Goal: Task Accomplishment & Management: Manage account settings

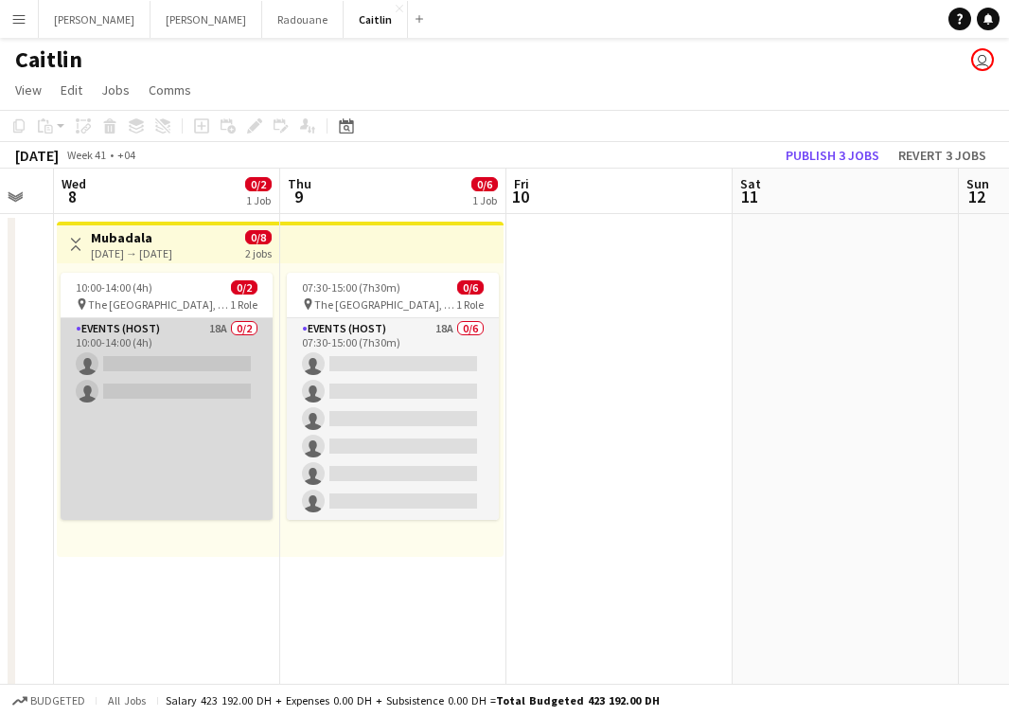
click at [228, 361] on app-card-role "Events (Host) 18A 0/2 10:00-14:00 (4h) single-neutral-actions single-neutral-ac…" at bounding box center [167, 419] width 212 height 202
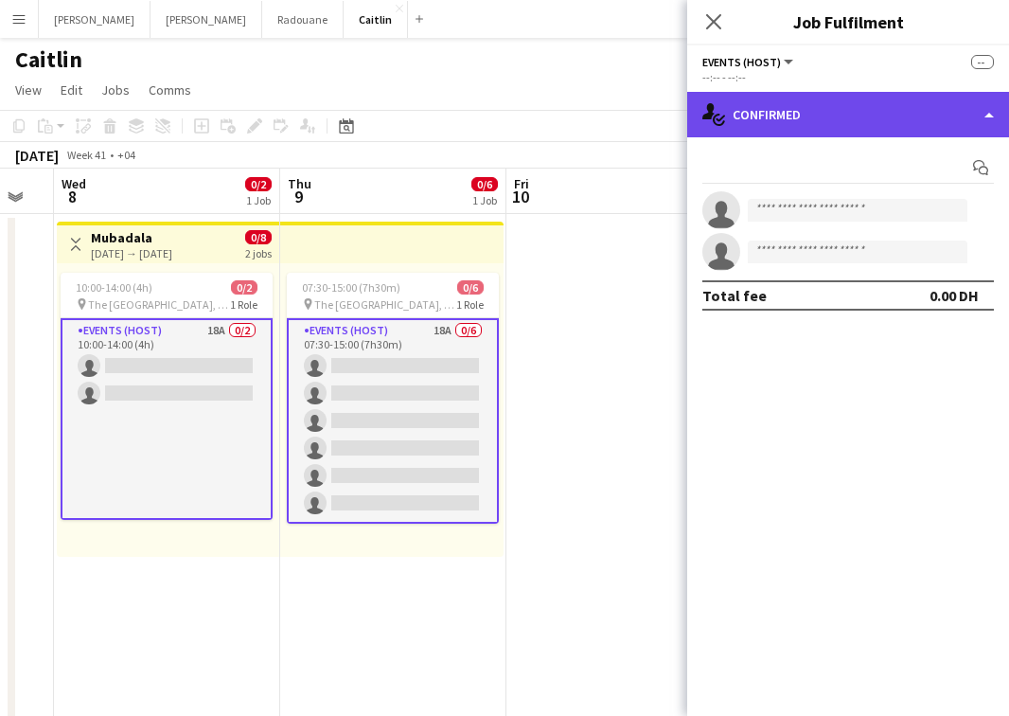
click at [886, 128] on div "single-neutral-actions-check-2 Confirmed" at bounding box center [848, 114] width 322 height 45
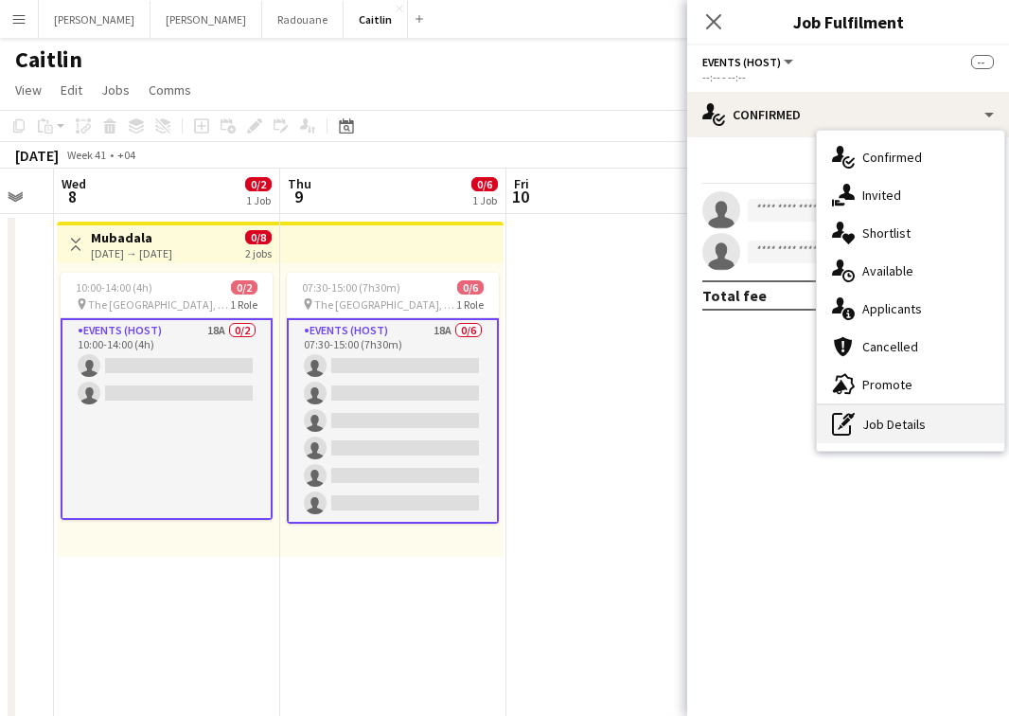
click at [895, 419] on div "pen-write Job Details" at bounding box center [910, 424] width 187 height 38
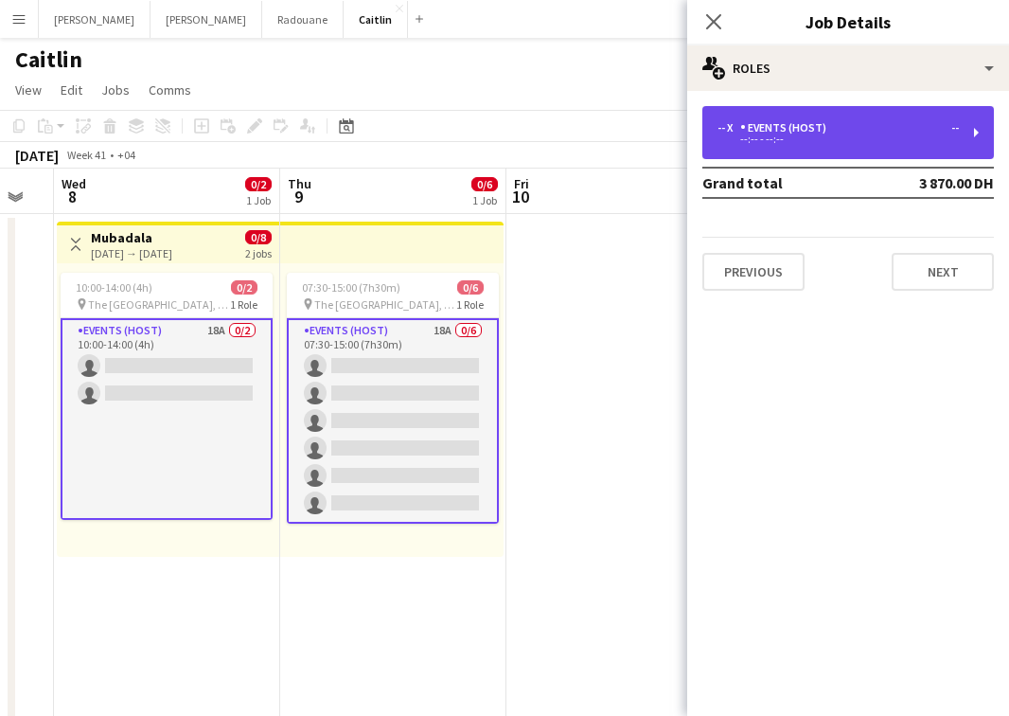
click at [794, 124] on div "Events (Host)" at bounding box center [787, 127] width 94 height 13
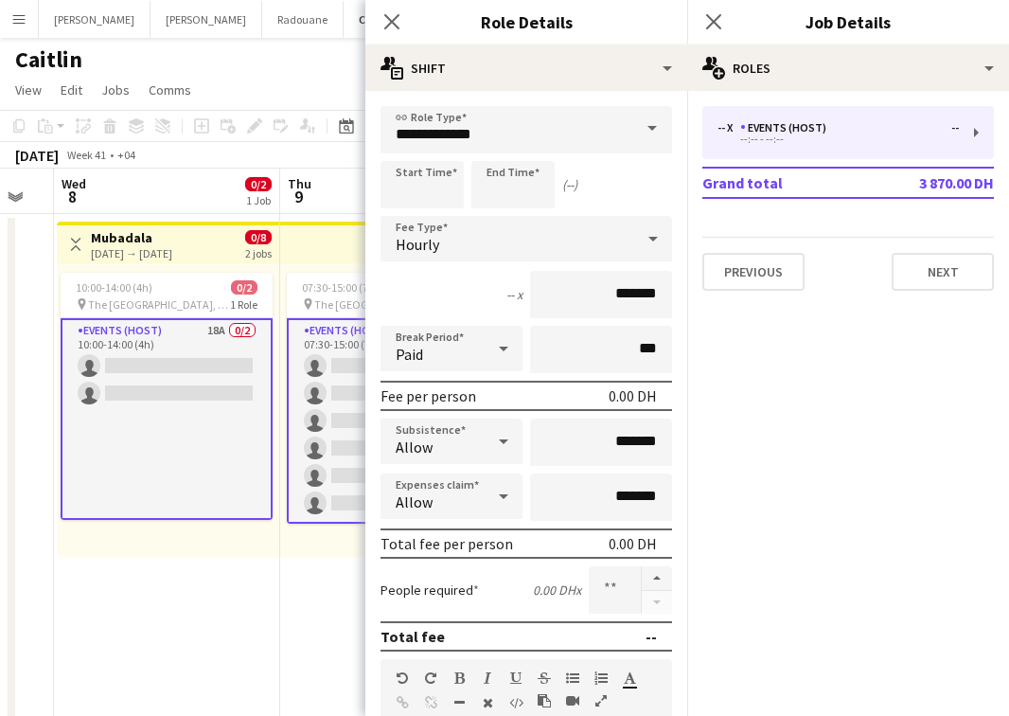
drag, startPoint x: 15, startPoint y: 18, endPoint x: 55, endPoint y: 66, distance: 62.5
click at [15, 18] on app-icon "Menu" at bounding box center [18, 18] width 15 height 15
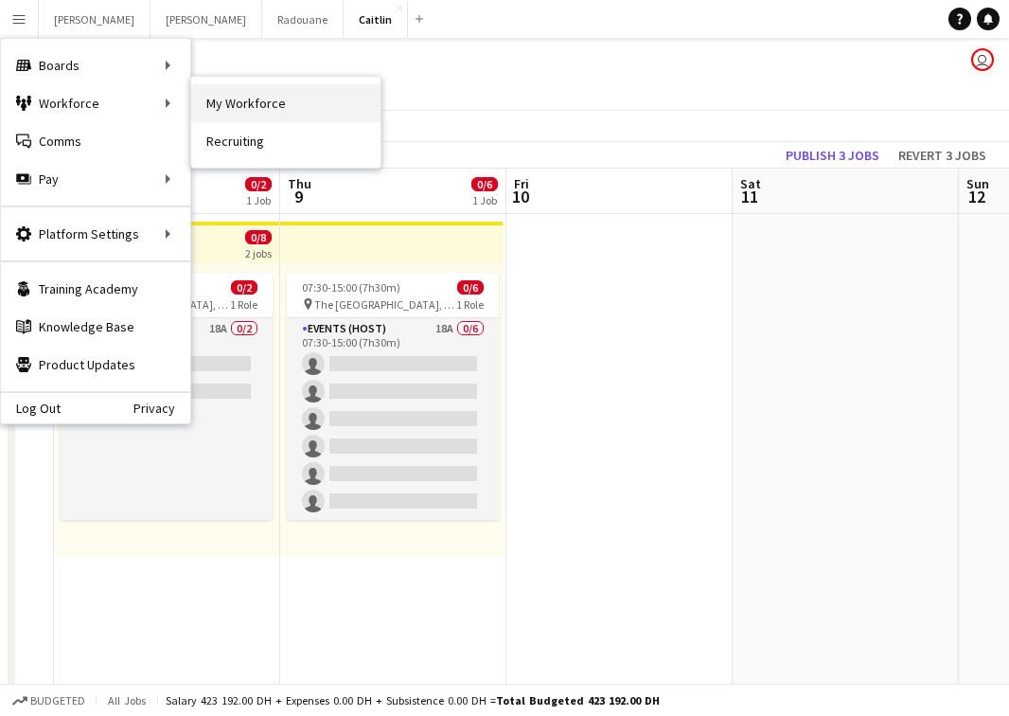
click at [247, 97] on link "My Workforce" at bounding box center [285, 103] width 189 height 38
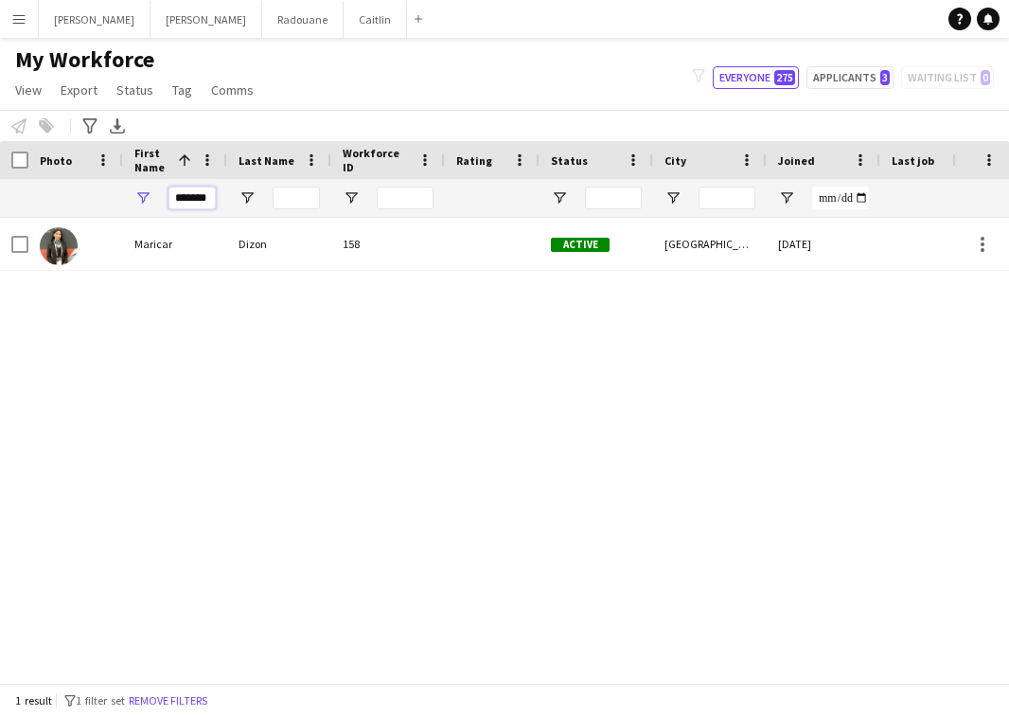
click at [200, 191] on input "*******" at bounding box center [191, 197] width 47 height 23
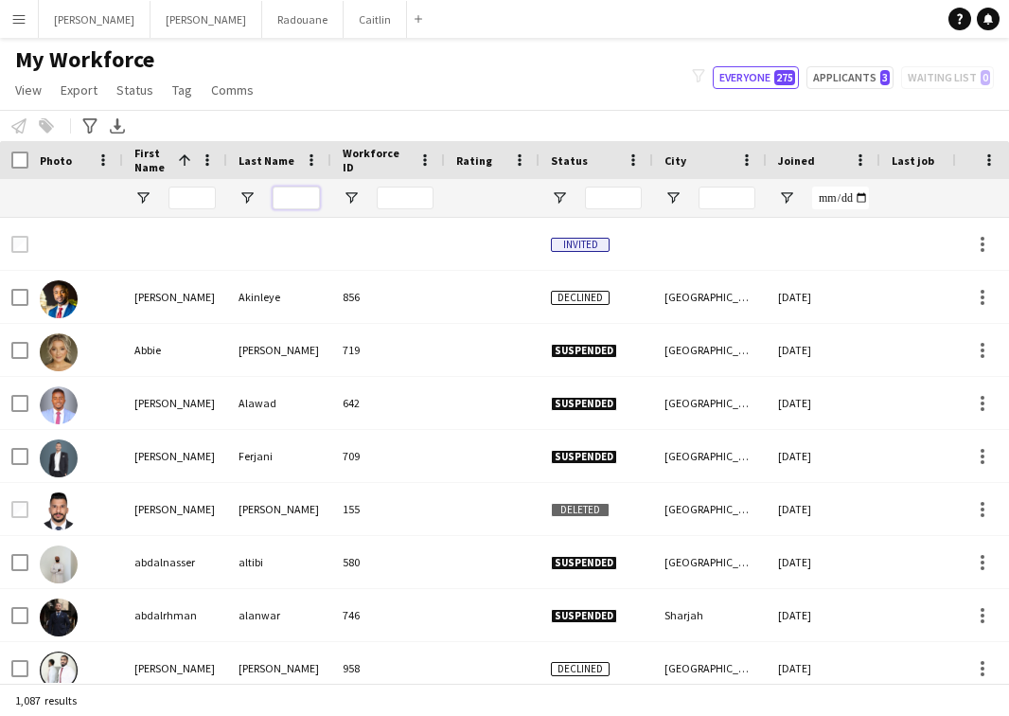
click at [316, 201] on input "Last Name Filter Input" at bounding box center [296, 197] width 47 height 23
type input "*"
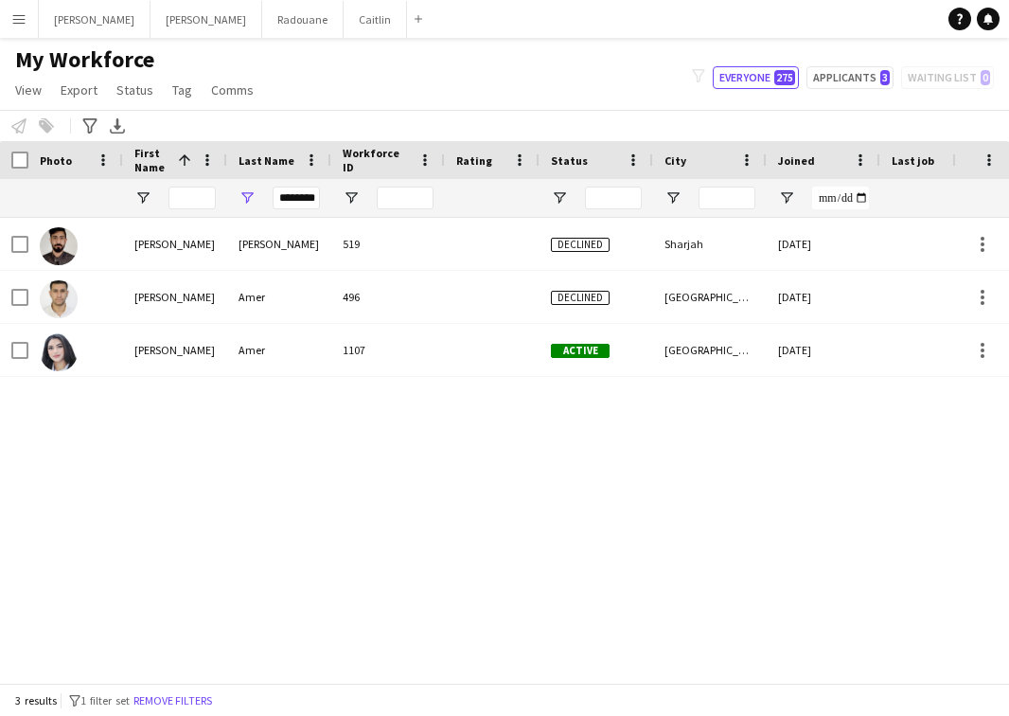
drag, startPoint x: 316, startPoint y: 201, endPoint x: 274, endPoint y: 344, distance: 148.9
click at [274, 344] on div "Amer" at bounding box center [279, 350] width 104 height 52
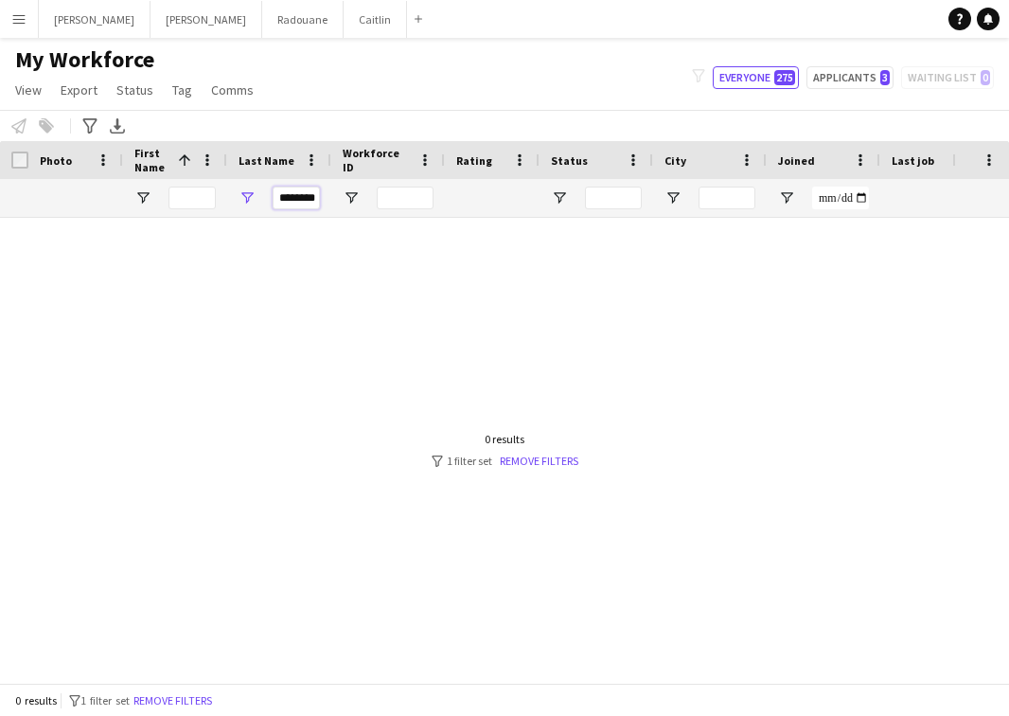
drag, startPoint x: 301, startPoint y: 198, endPoint x: 638, endPoint y: 233, distance: 338.8
click at [638, 233] on div "Workforce Details Photo First Name 1" at bounding box center [504, 411] width 1009 height 541
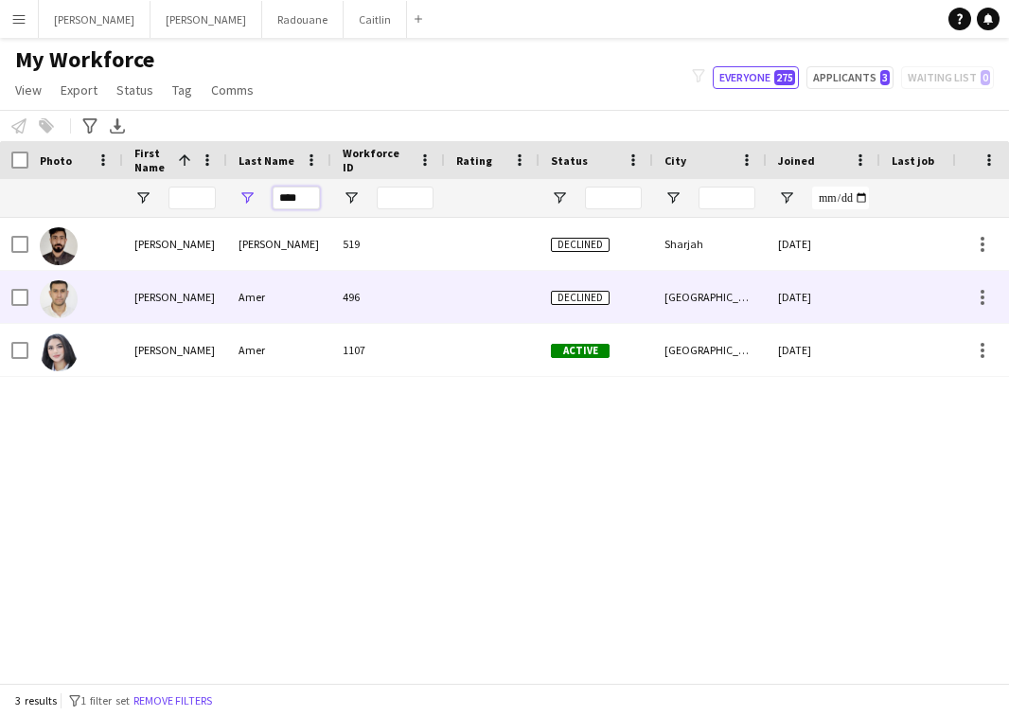
type input "****"
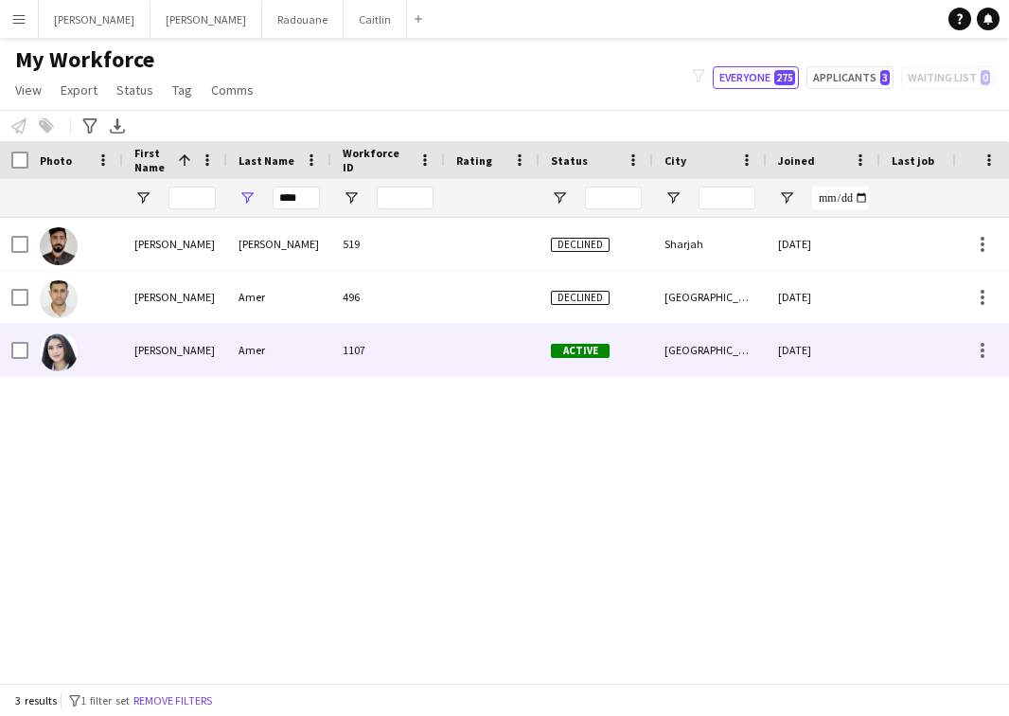
click at [321, 339] on div "Amer" at bounding box center [279, 350] width 104 height 52
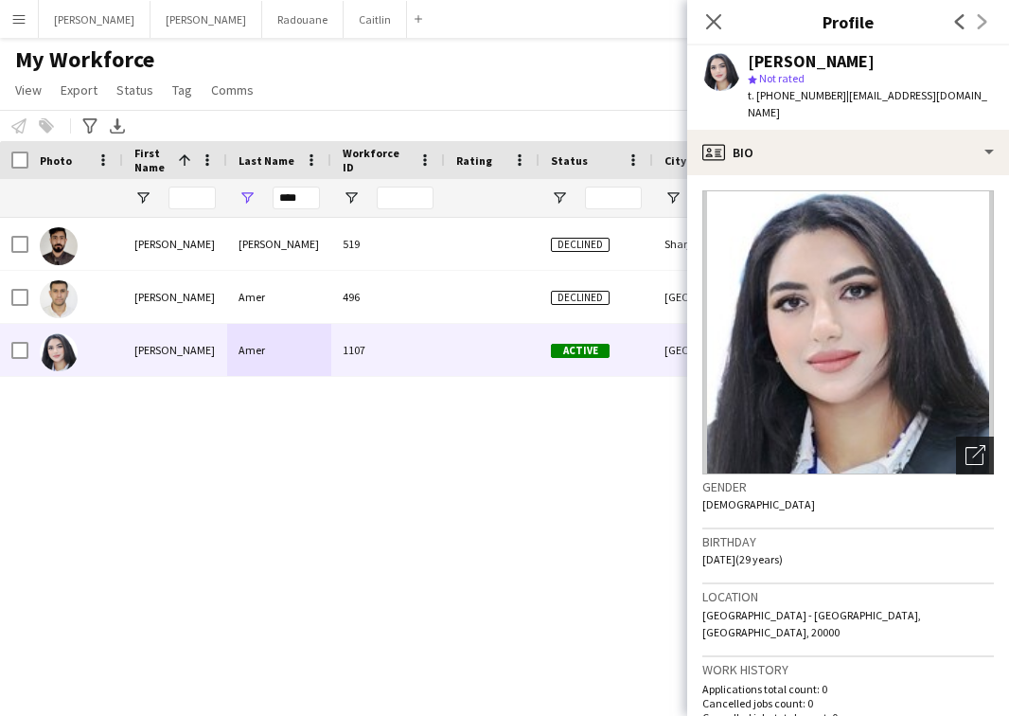
click at [992, 441] on div "Open photos pop-in" at bounding box center [975, 455] width 38 height 38
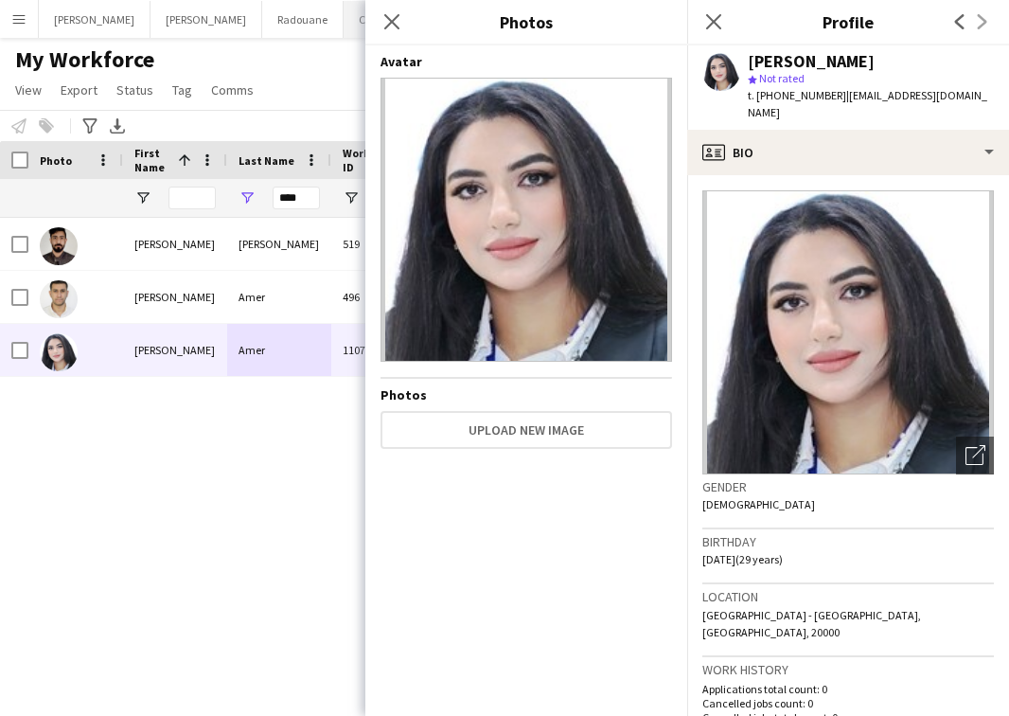
click at [344, 23] on button "[PERSON_NAME]" at bounding box center [375, 19] width 63 height 37
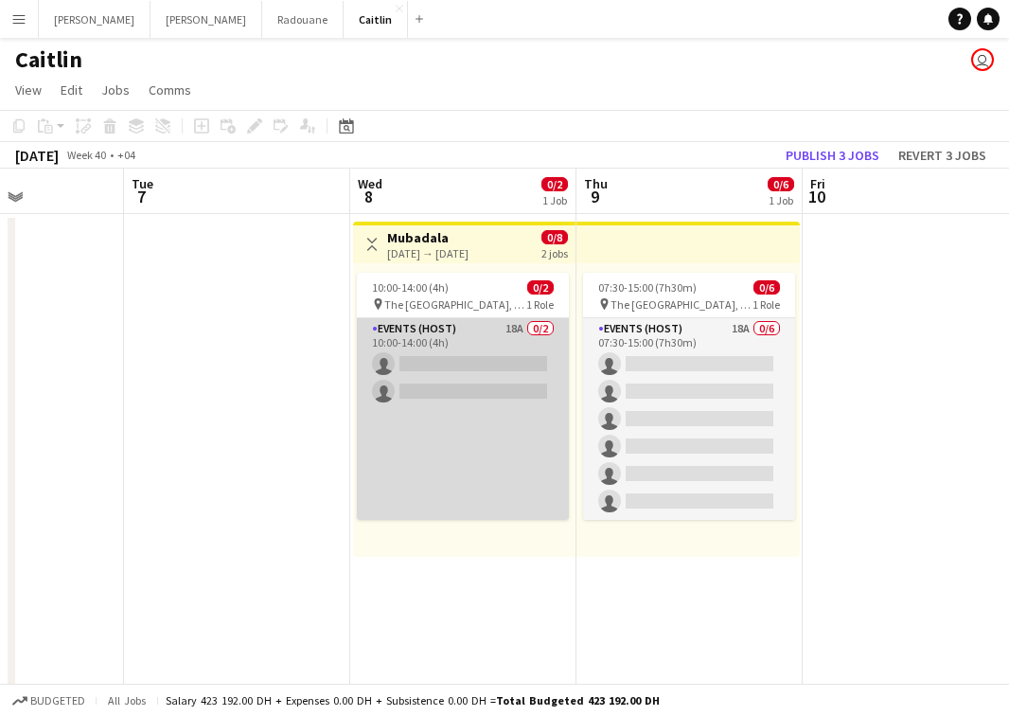
scroll to position [0, 793]
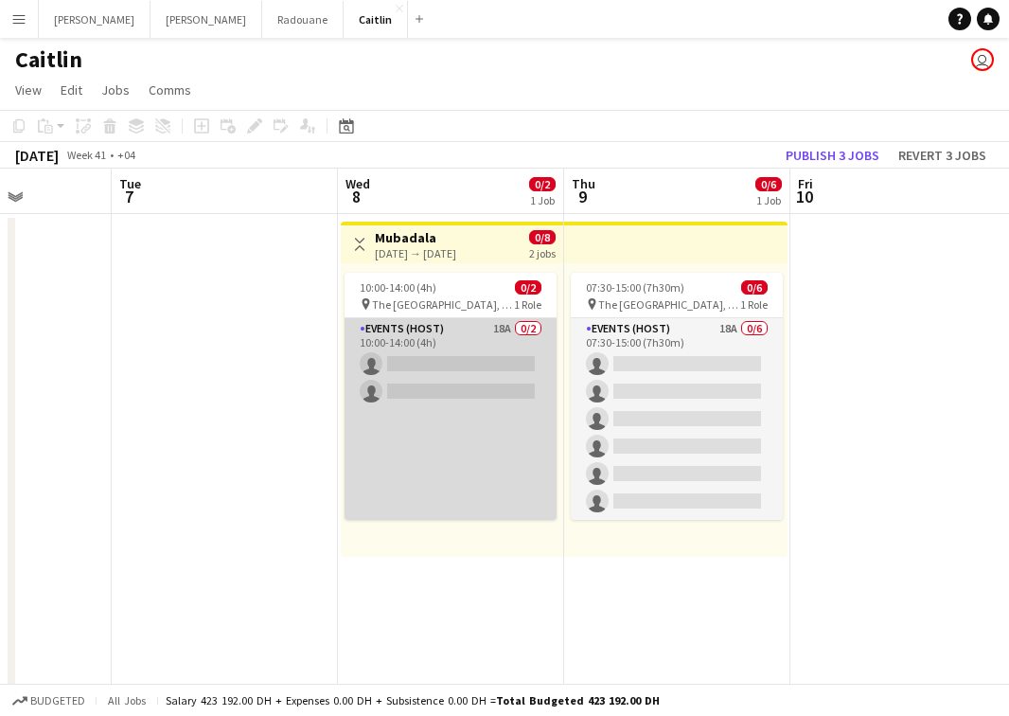
click at [378, 419] on app-card-role "Events (Host) 18A 0/2 10:00-14:00 (4h) single-neutral-actions single-neutral-ac…" at bounding box center [451, 419] width 212 height 202
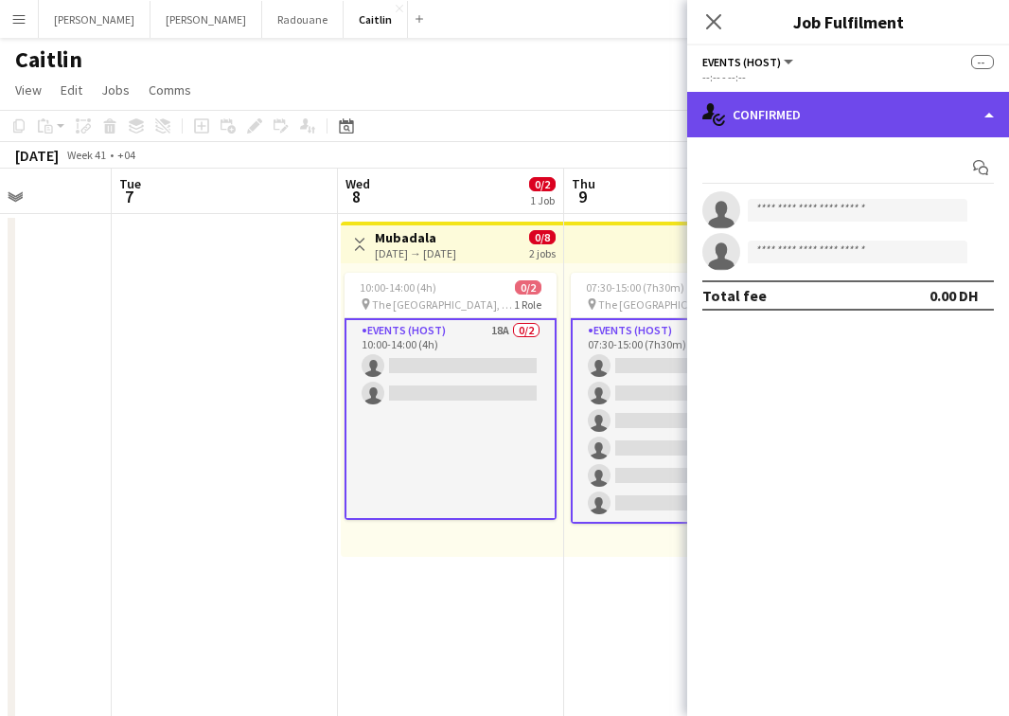
click at [896, 127] on div "single-neutral-actions-check-2 Confirmed" at bounding box center [848, 114] width 322 height 45
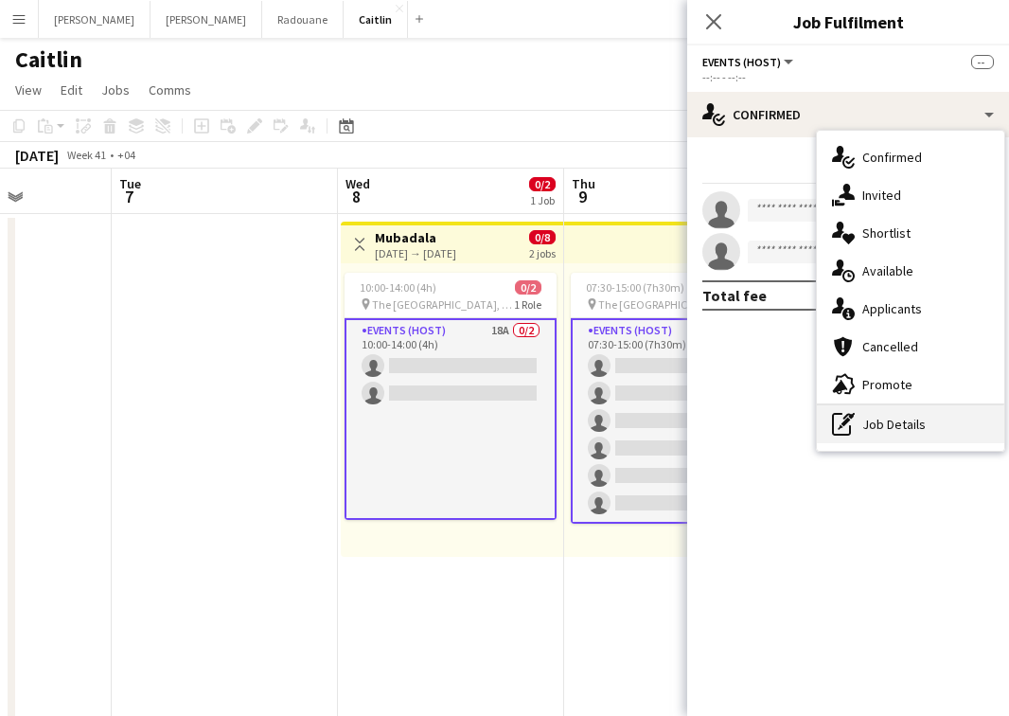
click at [915, 439] on div "pen-write Job Details" at bounding box center [910, 424] width 187 height 38
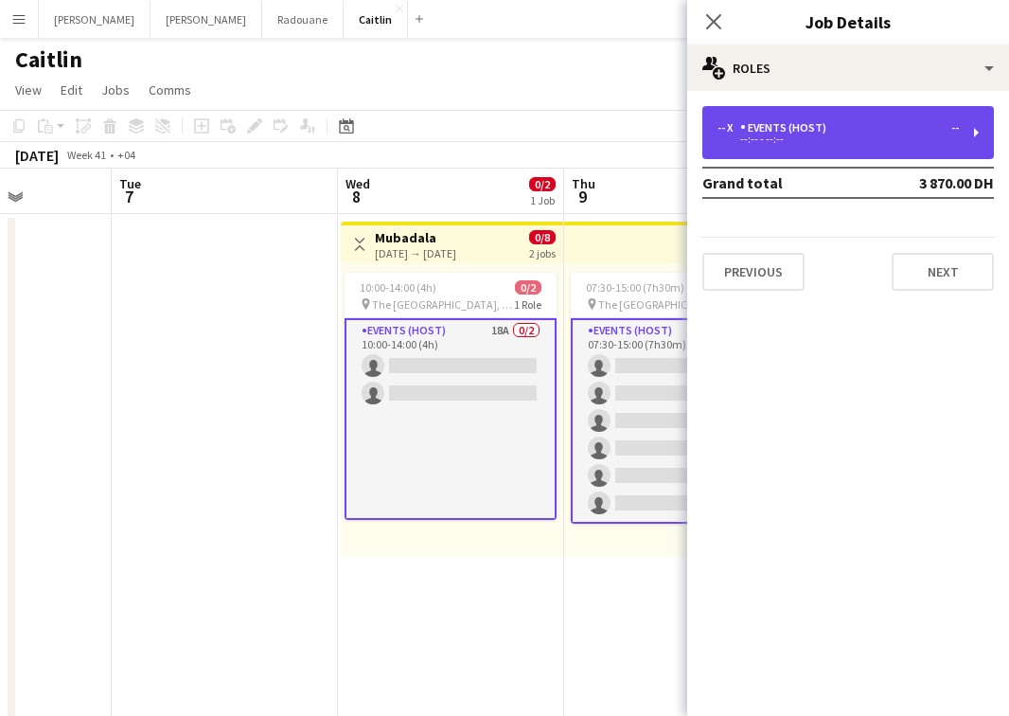
click at [792, 130] on div "Events (Host)" at bounding box center [787, 127] width 94 height 13
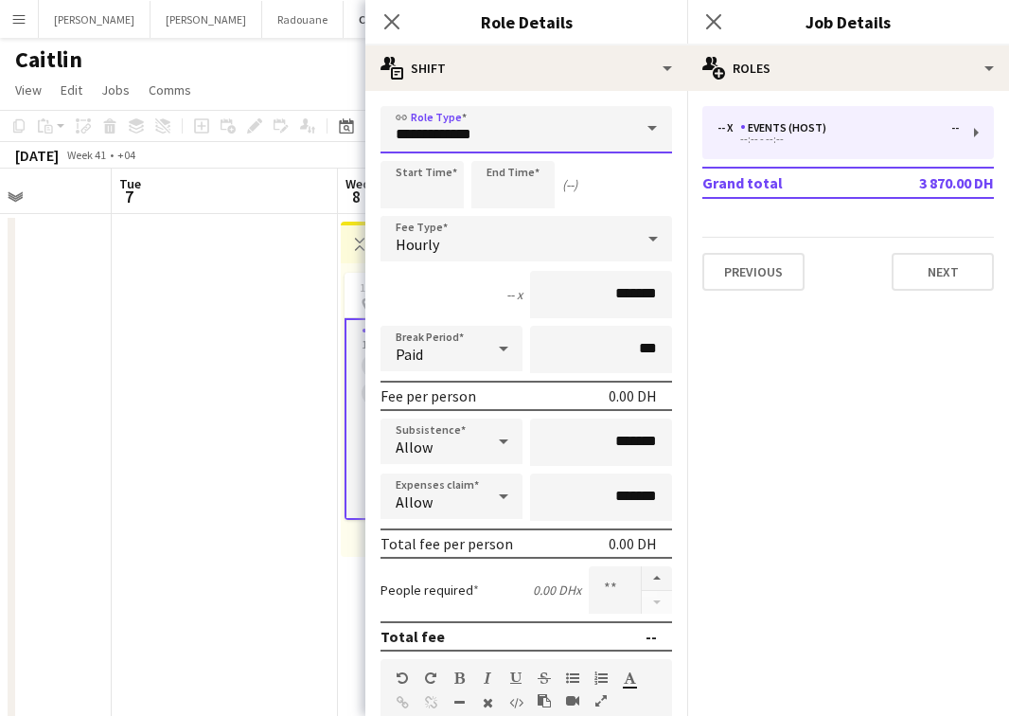
click at [504, 144] on input "**********" at bounding box center [526, 129] width 292 height 47
click at [504, 143] on input "**********" at bounding box center [526, 129] width 292 height 47
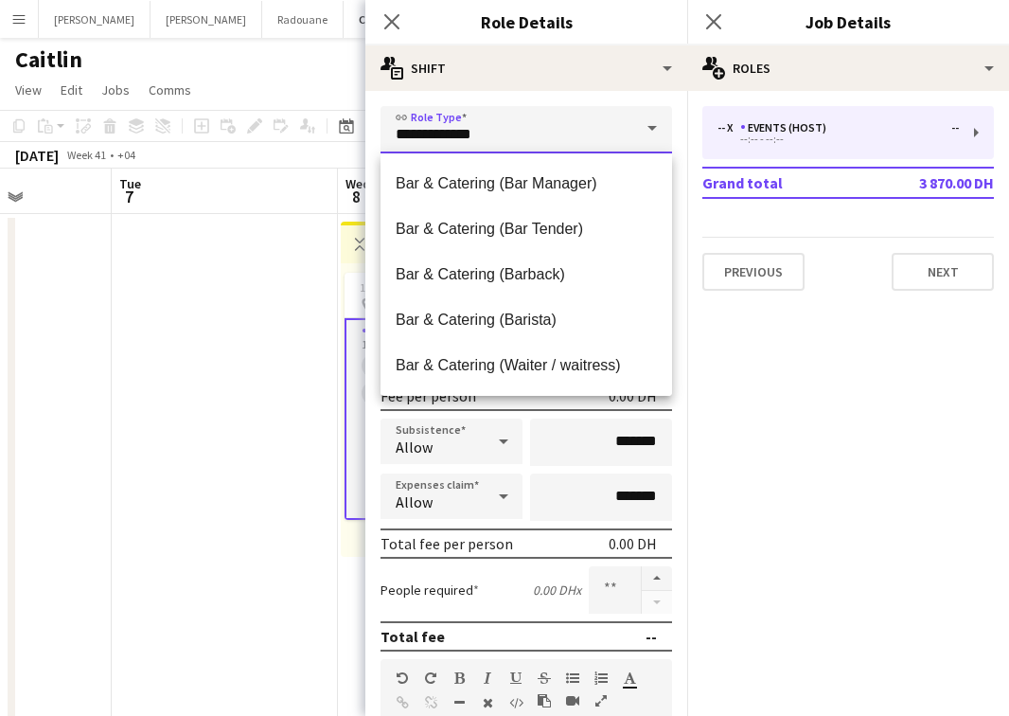
click at [504, 143] on input "**********" at bounding box center [526, 129] width 292 height 47
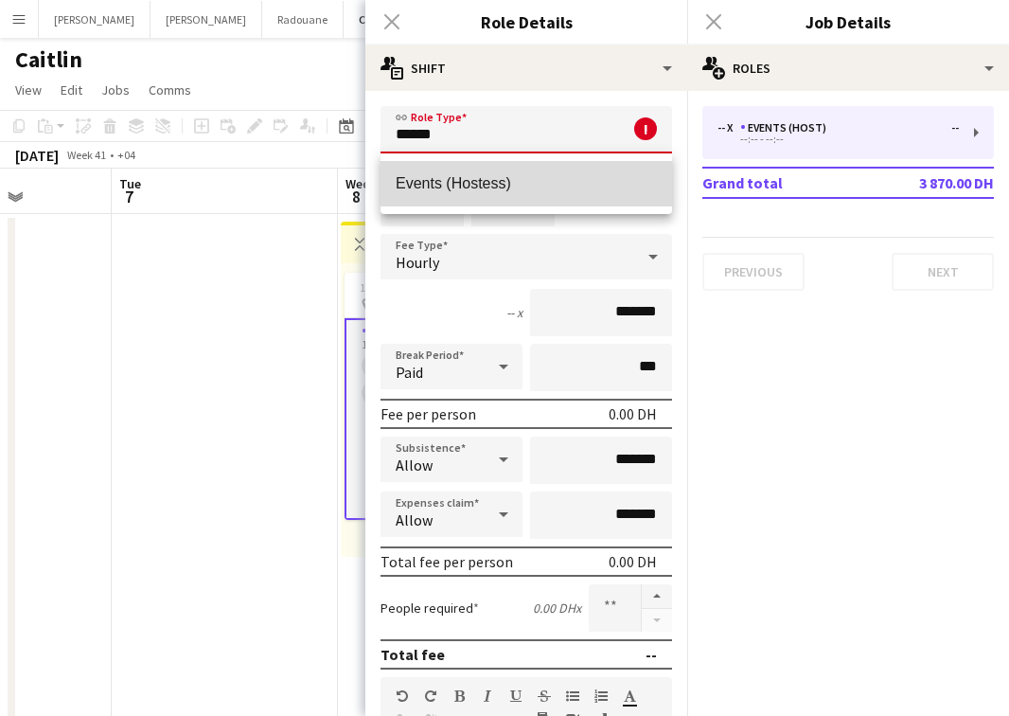
click at [487, 191] on span "Events (Hostess)" at bounding box center [526, 183] width 261 height 18
type input "**********"
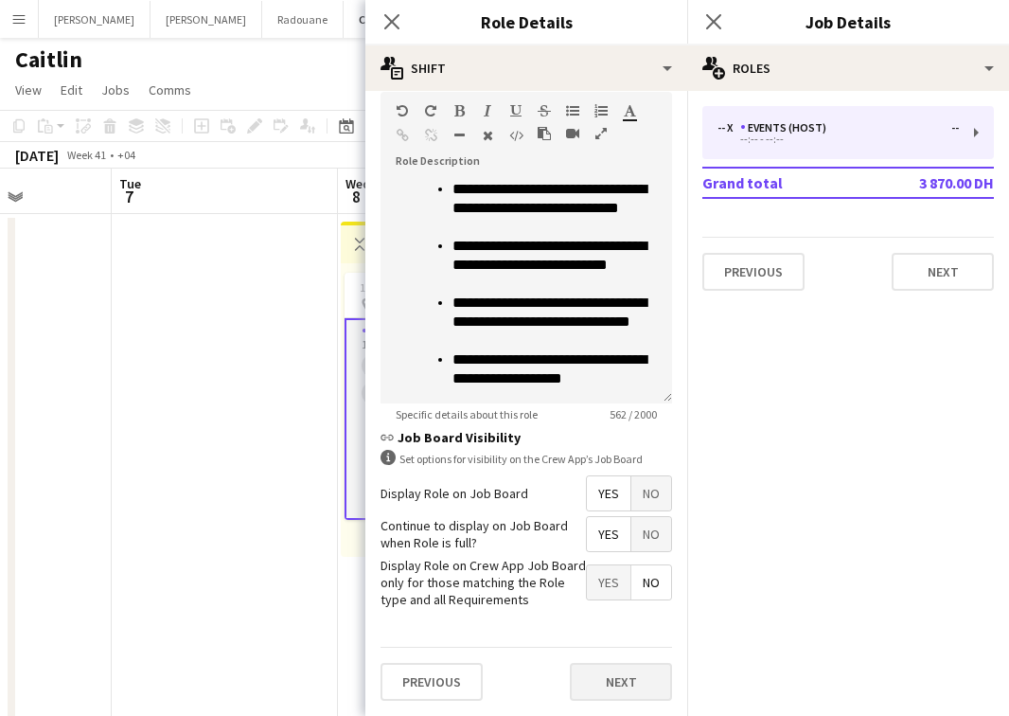
scroll to position [567, 0]
click at [608, 668] on button "Next" at bounding box center [621, 682] width 102 height 38
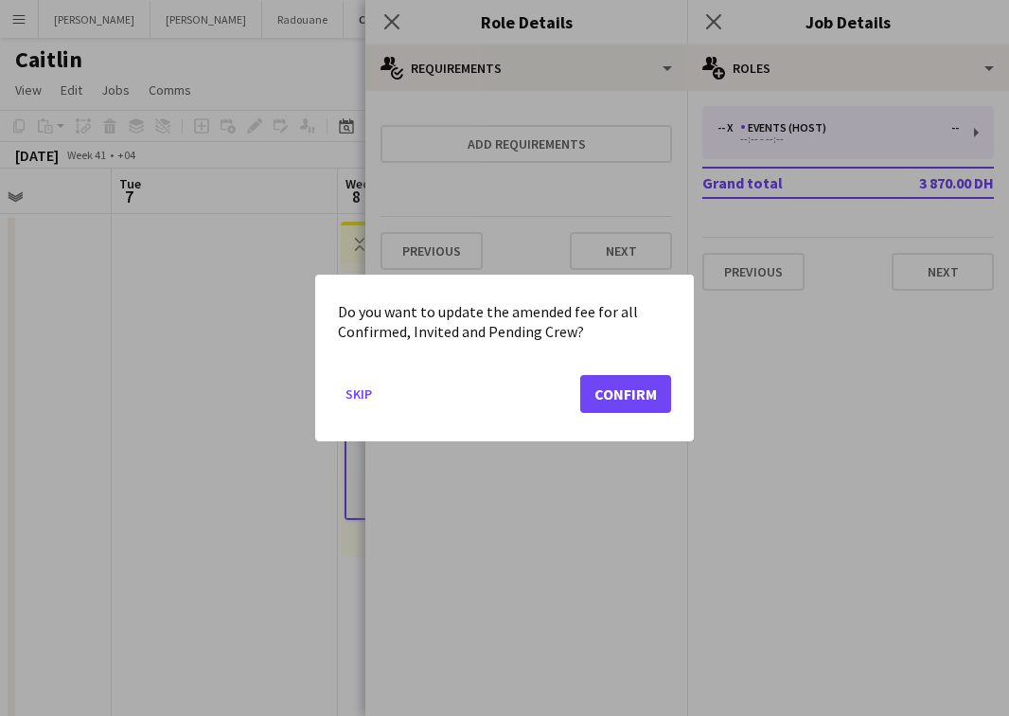
scroll to position [0, 0]
click at [619, 391] on button "Confirm" at bounding box center [625, 394] width 91 height 38
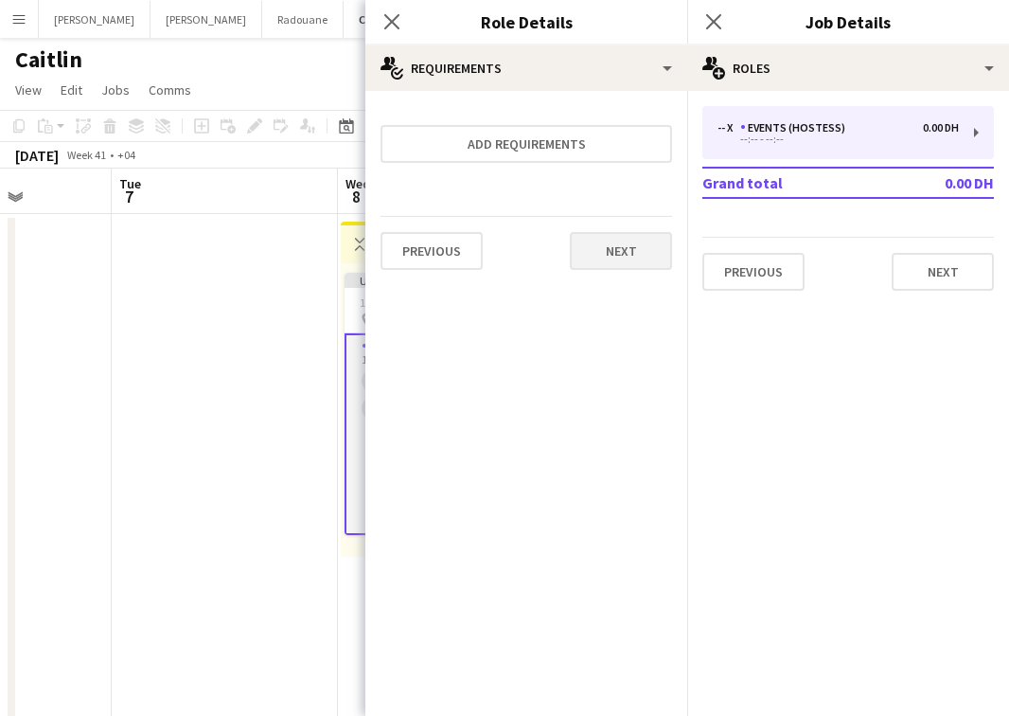
click at [627, 252] on button "Next" at bounding box center [621, 251] width 102 height 38
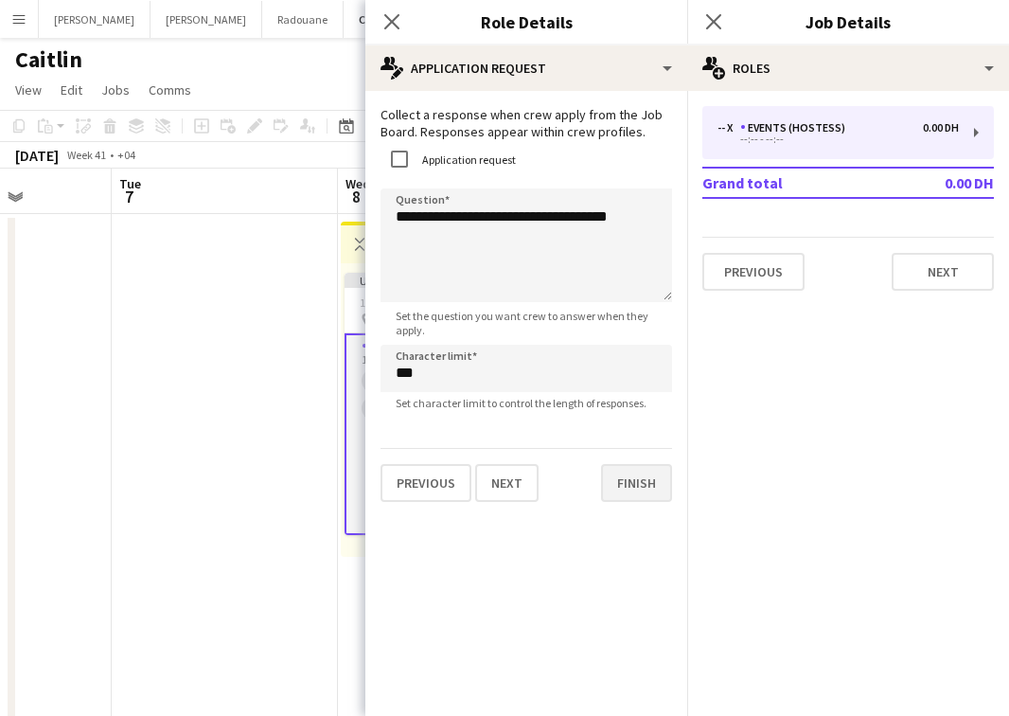
click at [652, 475] on button "Finish" at bounding box center [636, 483] width 71 height 38
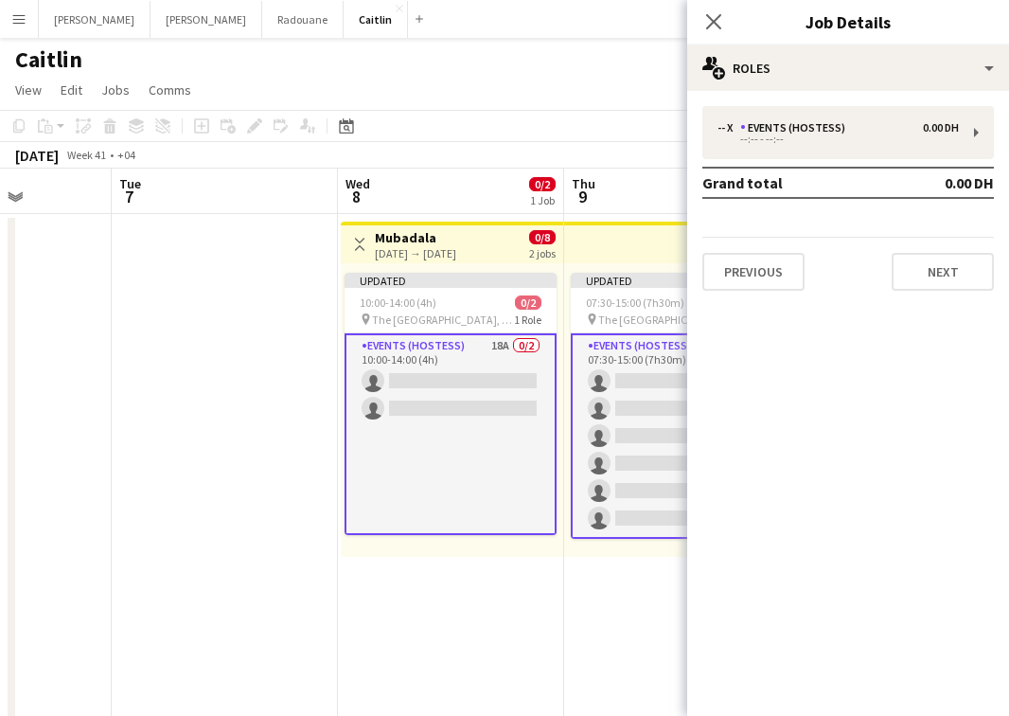
click at [919, 276] on button "Next" at bounding box center [943, 272] width 102 height 38
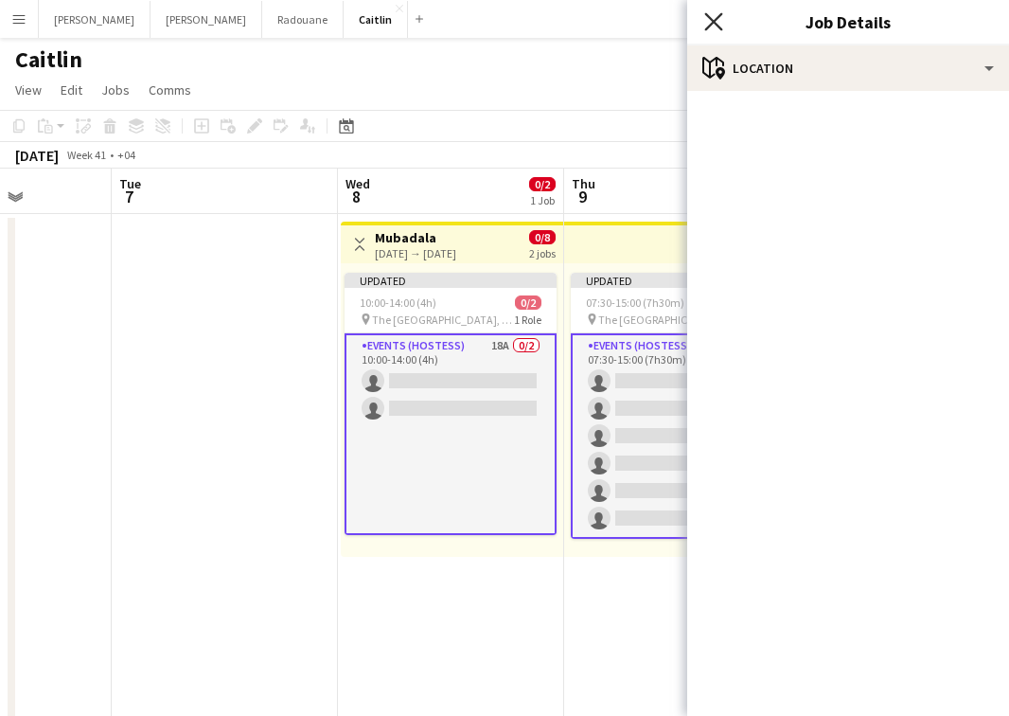
click at [716, 16] on icon "Close pop-in" at bounding box center [713, 21] width 18 height 18
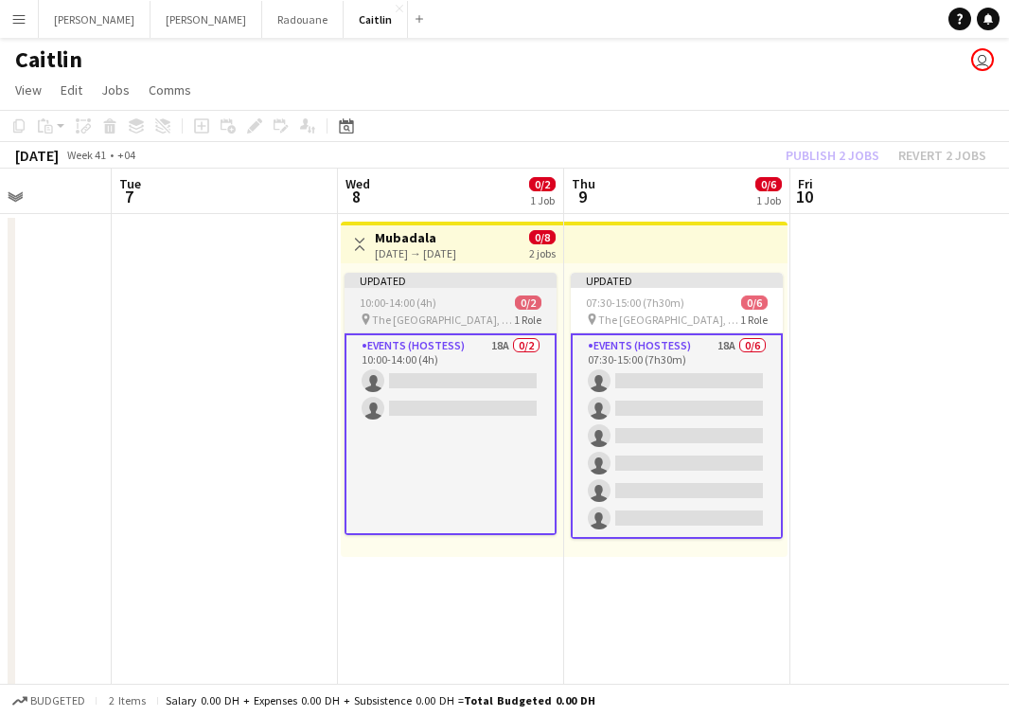
click at [504, 284] on div "Updated" at bounding box center [451, 280] width 212 height 15
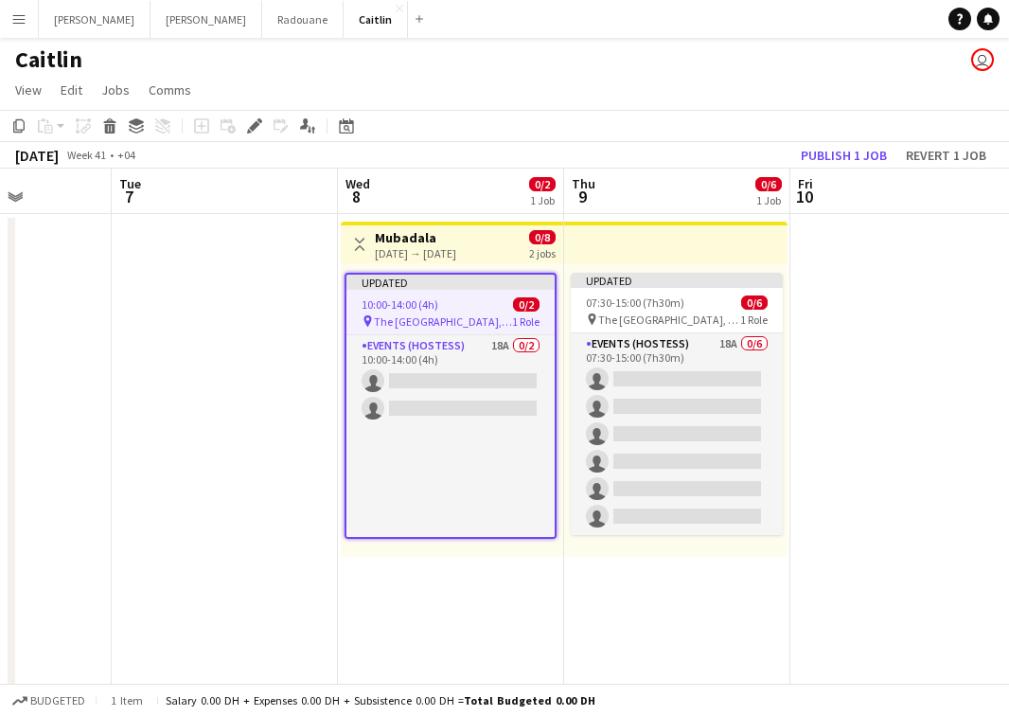
click at [505, 249] on div "Toggle View [GEOGRAPHIC_DATA] [DATE] → [DATE] 0/8 2 jobs" at bounding box center [451, 244] width 207 height 32
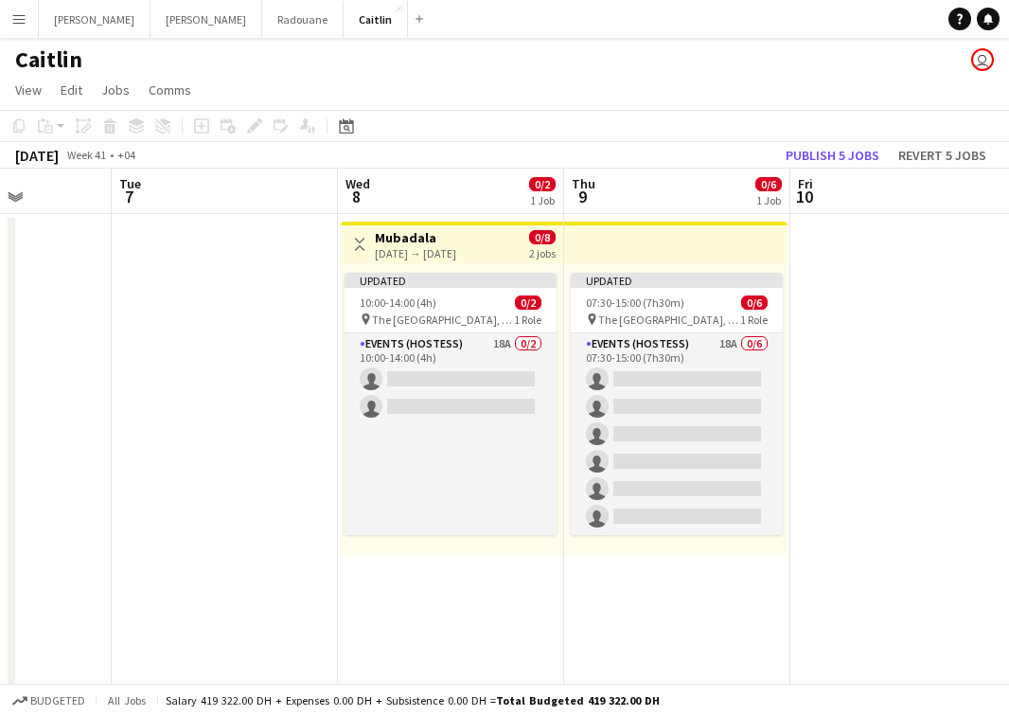
click at [668, 242] on app-top-bar at bounding box center [675, 242] width 223 height 42
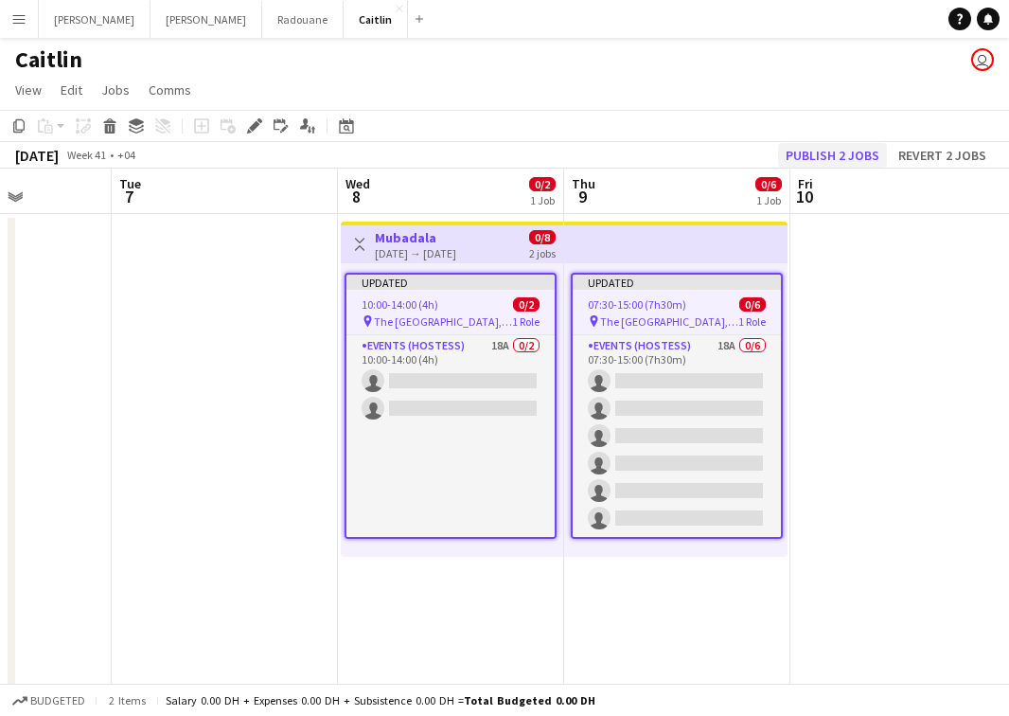
click at [845, 157] on button "Publish 2 jobs" at bounding box center [832, 155] width 109 height 25
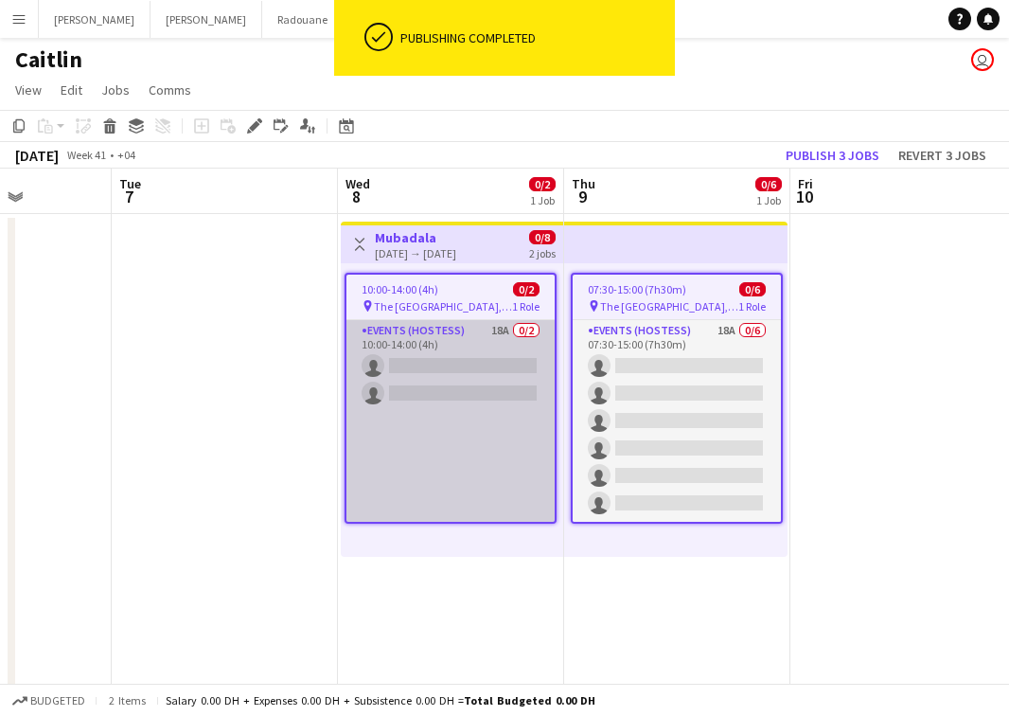
click at [497, 373] on app-card-role "Events (Hostess) 18A 0/2 10:00-14:00 (4h) single-neutral-actions single-neutral…" at bounding box center [450, 421] width 208 height 202
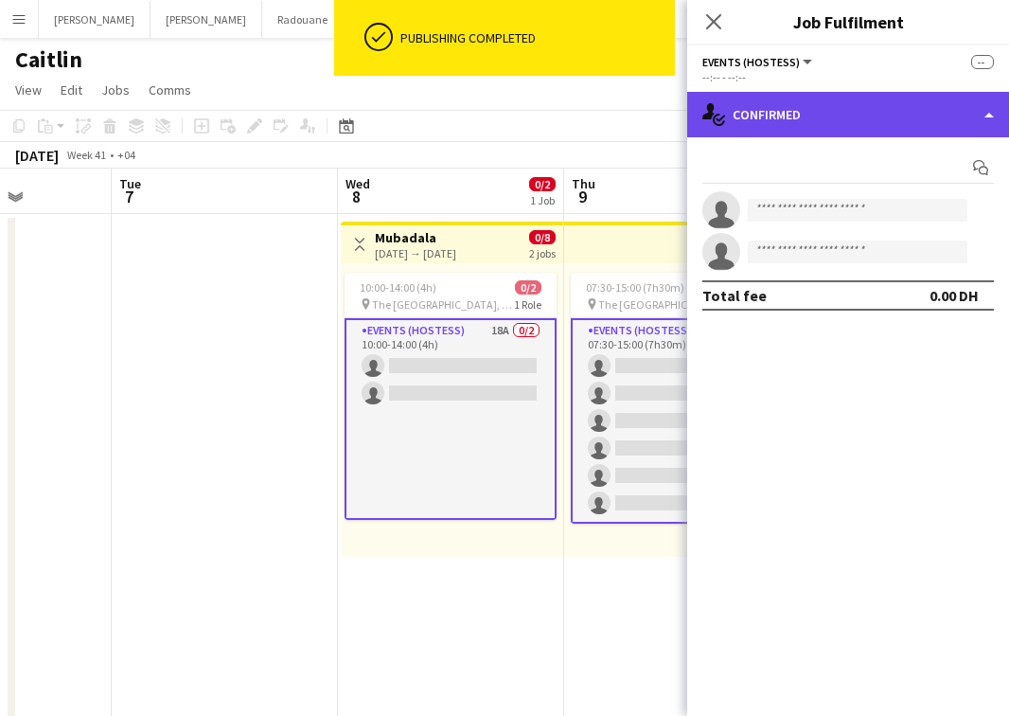
click at [858, 120] on div "single-neutral-actions-check-2 Confirmed" at bounding box center [848, 114] width 322 height 45
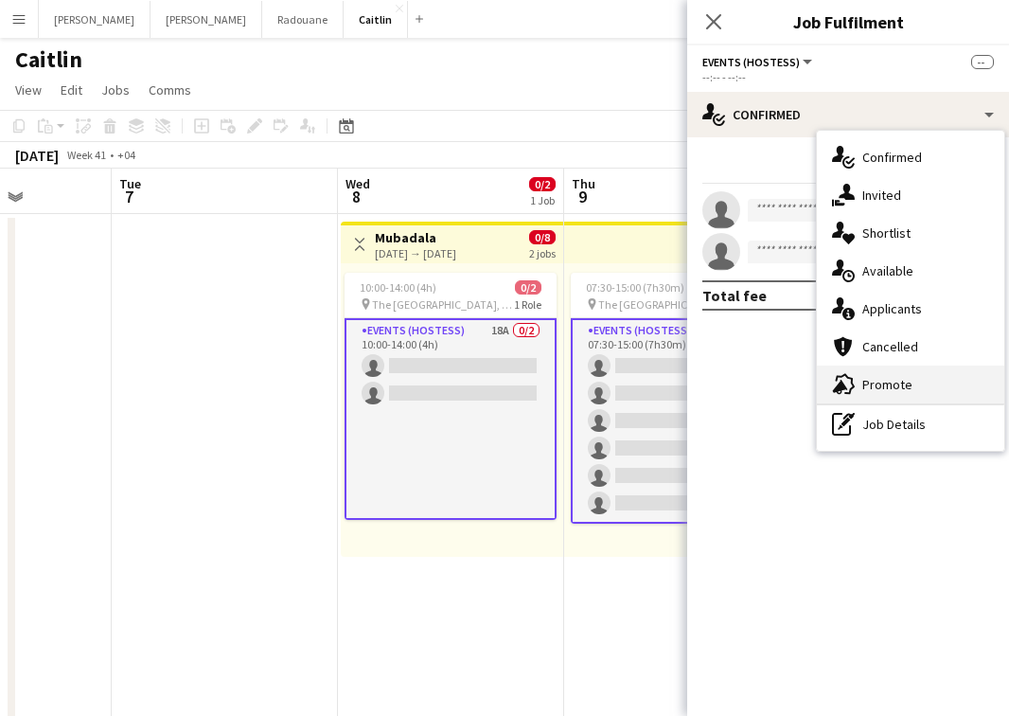
click at [876, 389] on span "Promote" at bounding box center [887, 384] width 50 height 17
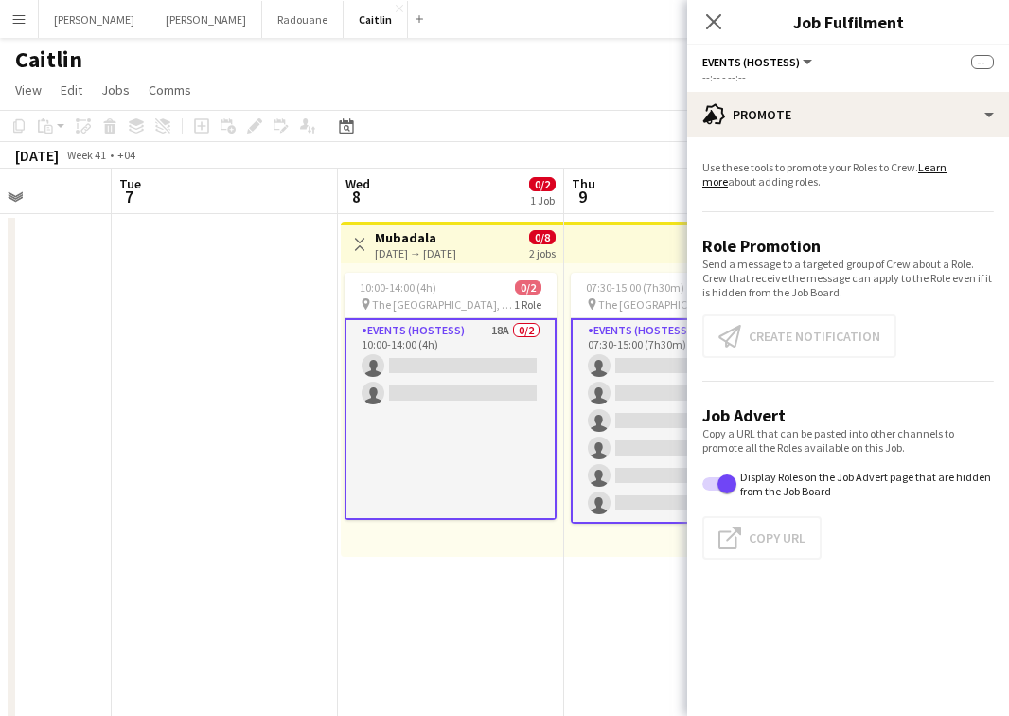
click at [489, 361] on app-card-role "Events (Hostess) 18A 0/2 10:00-14:00 (4h) single-neutral-actions single-neutral…" at bounding box center [451, 419] width 212 height 202
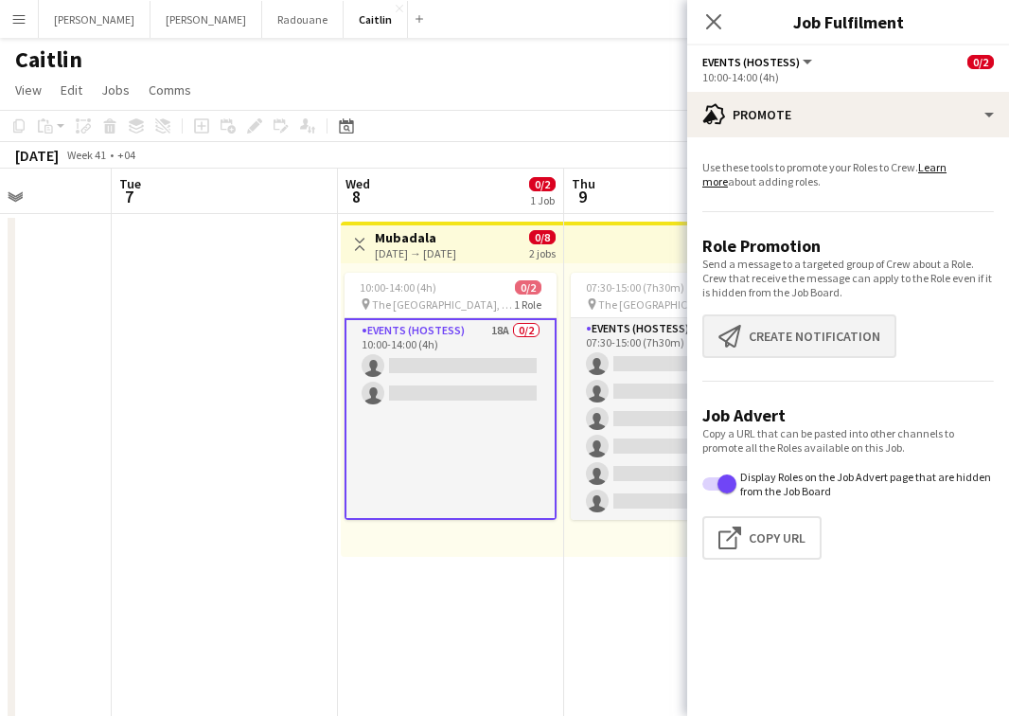
click at [816, 345] on button "Create notification Create notification" at bounding box center [799, 336] width 194 height 44
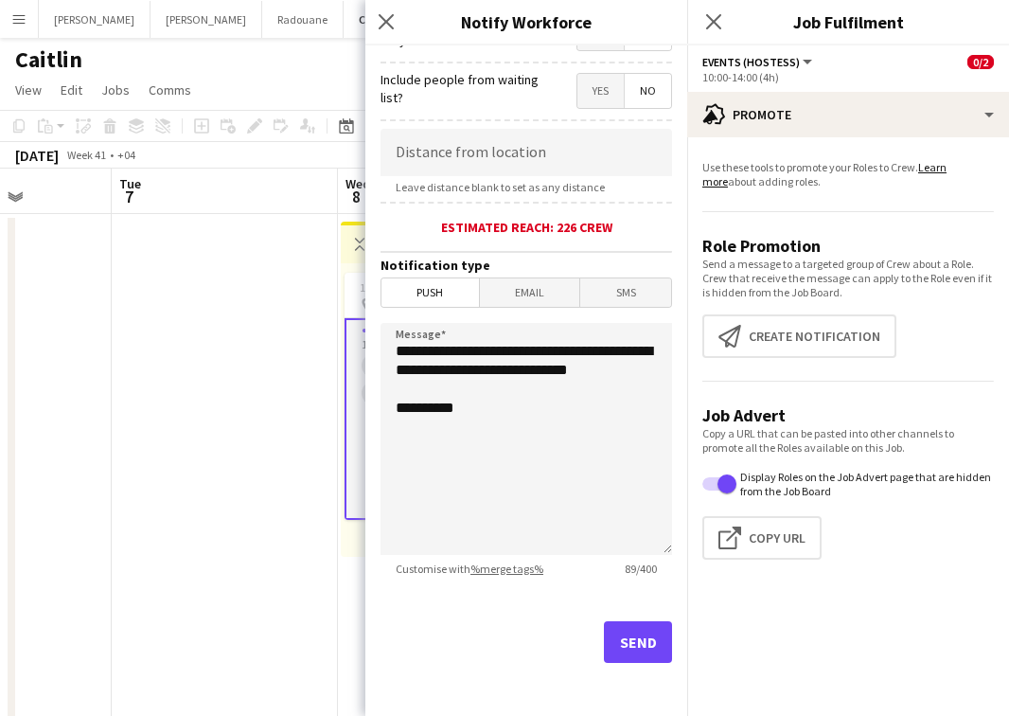
click at [633, 653] on button "Send" at bounding box center [638, 642] width 68 height 42
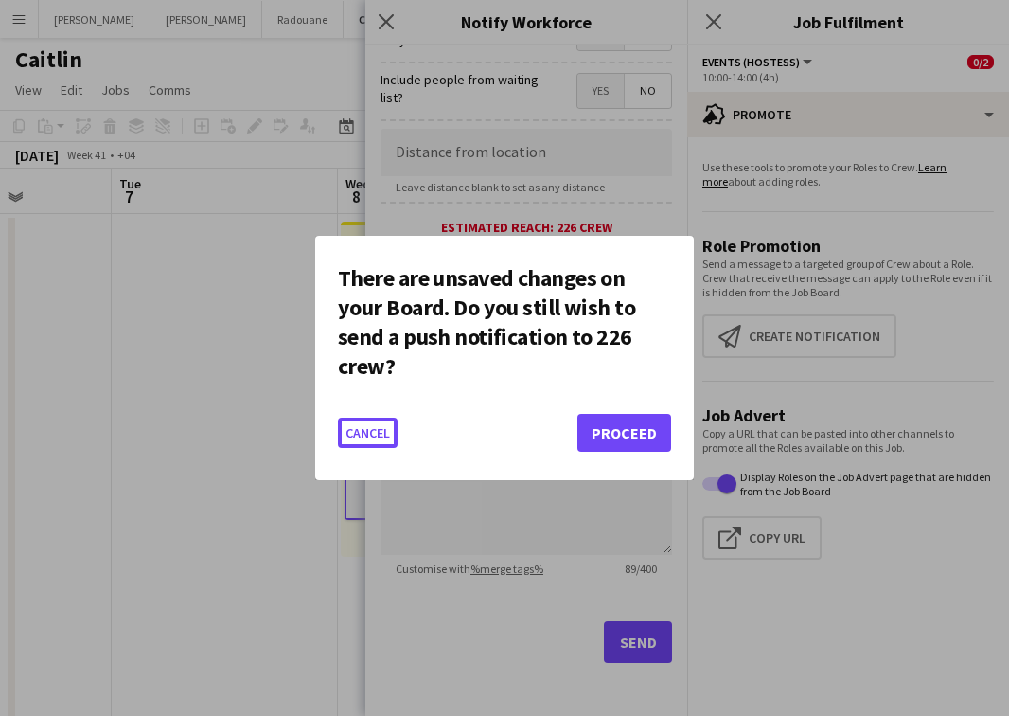
scroll to position [327, 0]
click at [626, 426] on button "Proceed" at bounding box center [624, 433] width 94 height 38
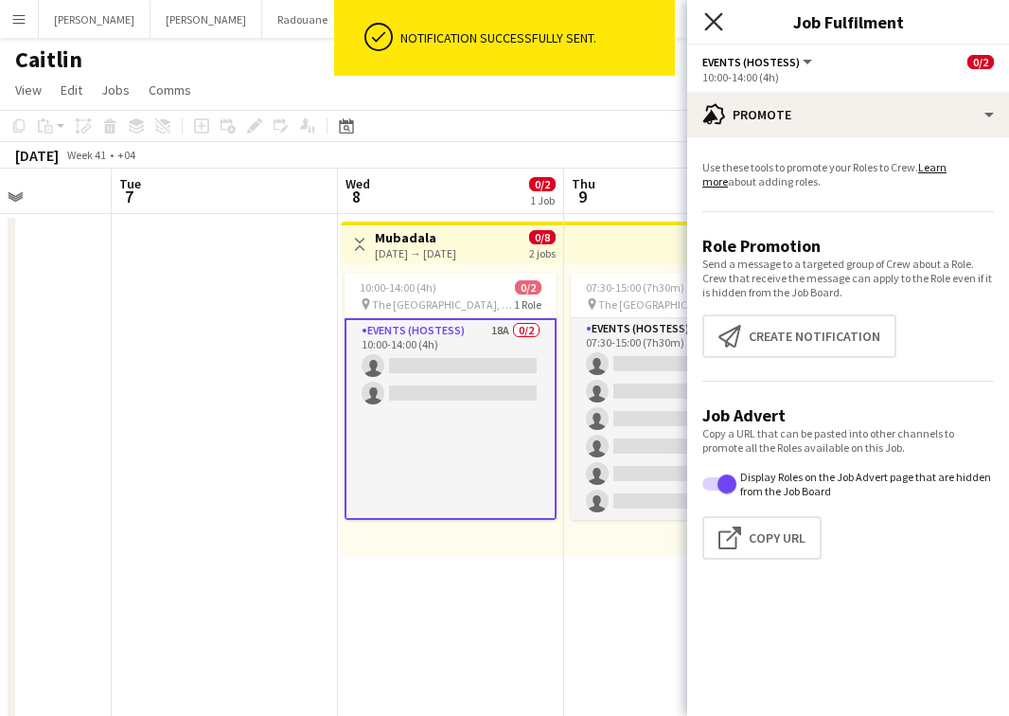
click at [713, 27] on icon "Close pop-in" at bounding box center [713, 21] width 18 height 18
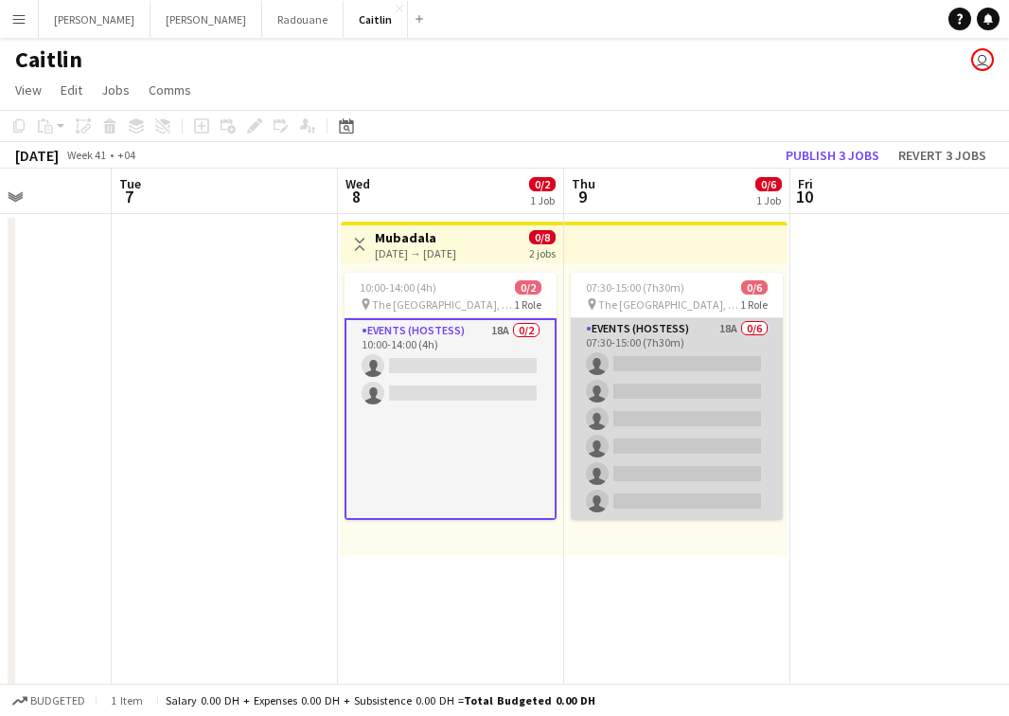
click at [676, 343] on app-card-role "Events (Hostess) 18A 0/6 07:30-15:00 (7h30m) single-neutral-actions single-neut…" at bounding box center [677, 419] width 212 height 202
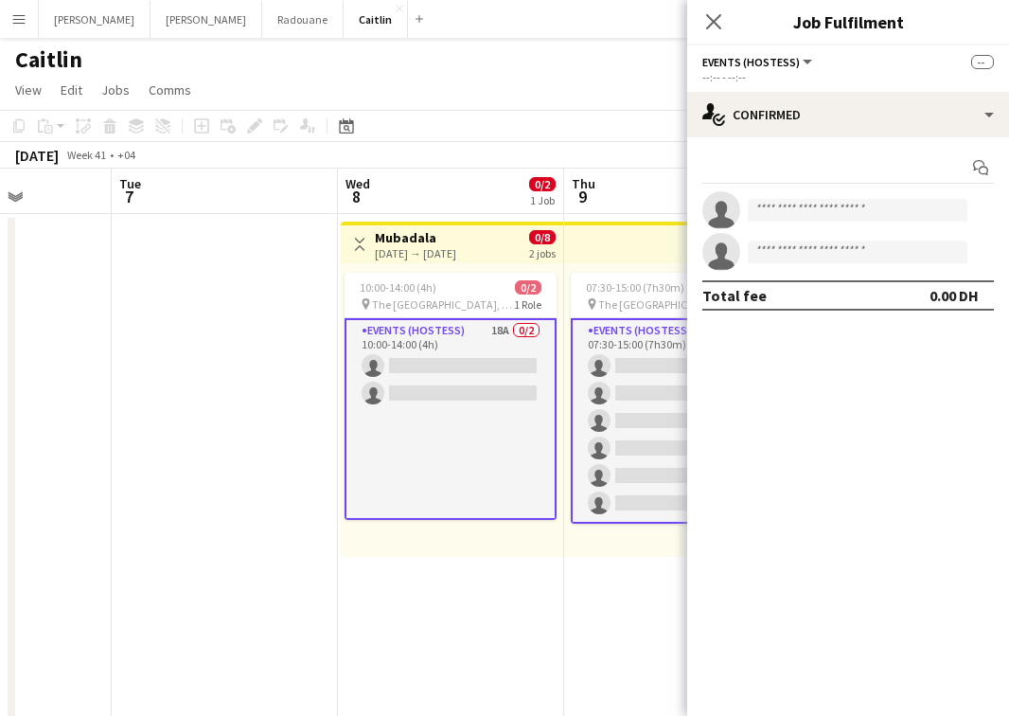
click at [523, 244] on div "Toggle View [GEOGRAPHIC_DATA] [DATE] → [DATE] 0/8 2 jobs" at bounding box center [451, 244] width 207 height 32
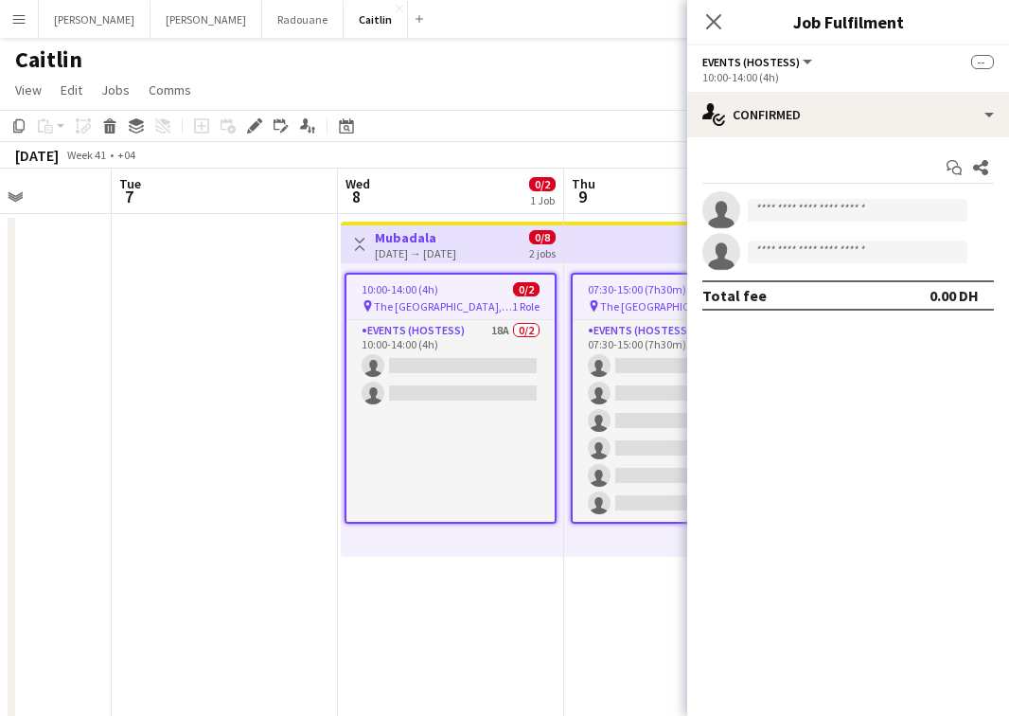
scroll to position [0, 794]
click at [720, 16] on icon at bounding box center [713, 21] width 18 height 18
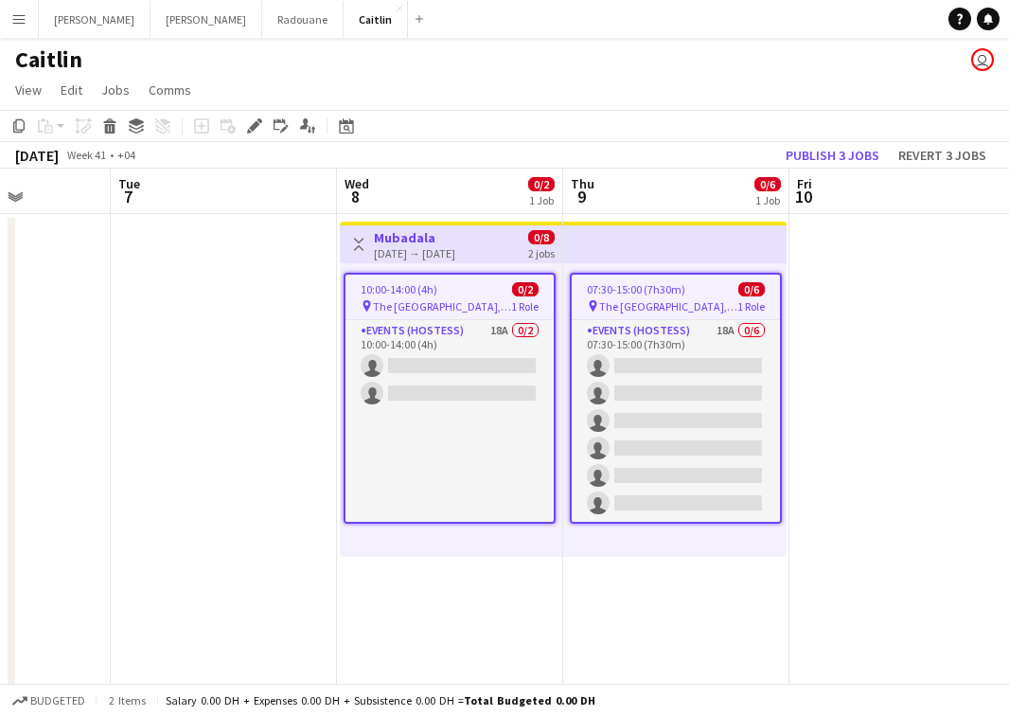
click at [528, 247] on div "2 jobs" at bounding box center [541, 252] width 27 height 16
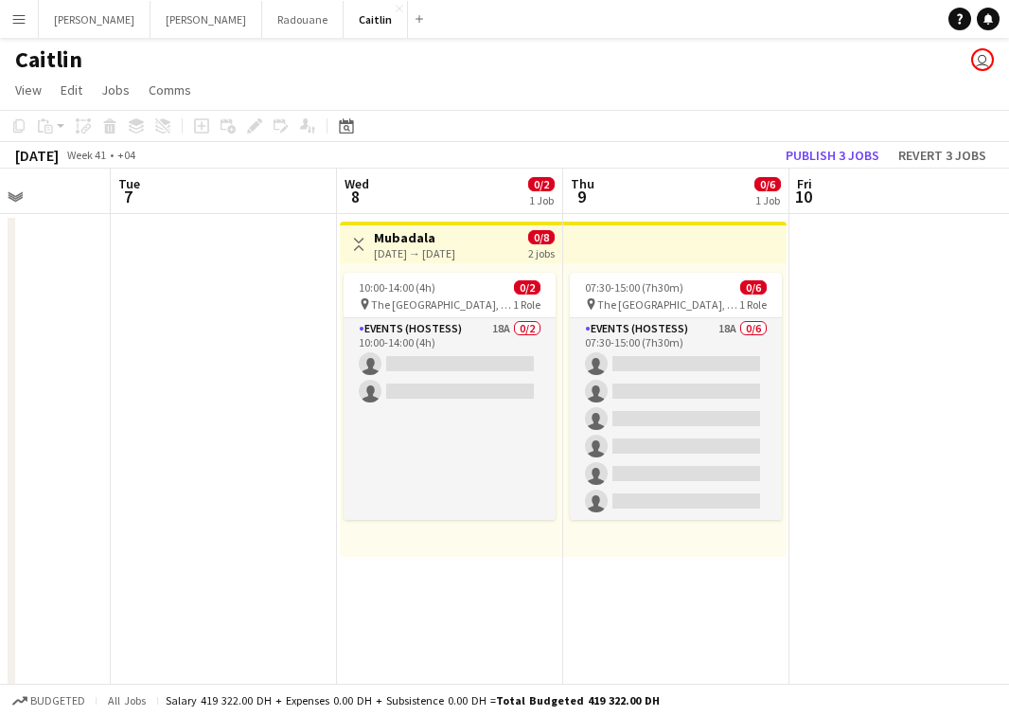
click at [506, 242] on div "Toggle View [GEOGRAPHIC_DATA] [DATE] → [DATE] 0/8 2 jobs" at bounding box center [450, 244] width 207 height 32
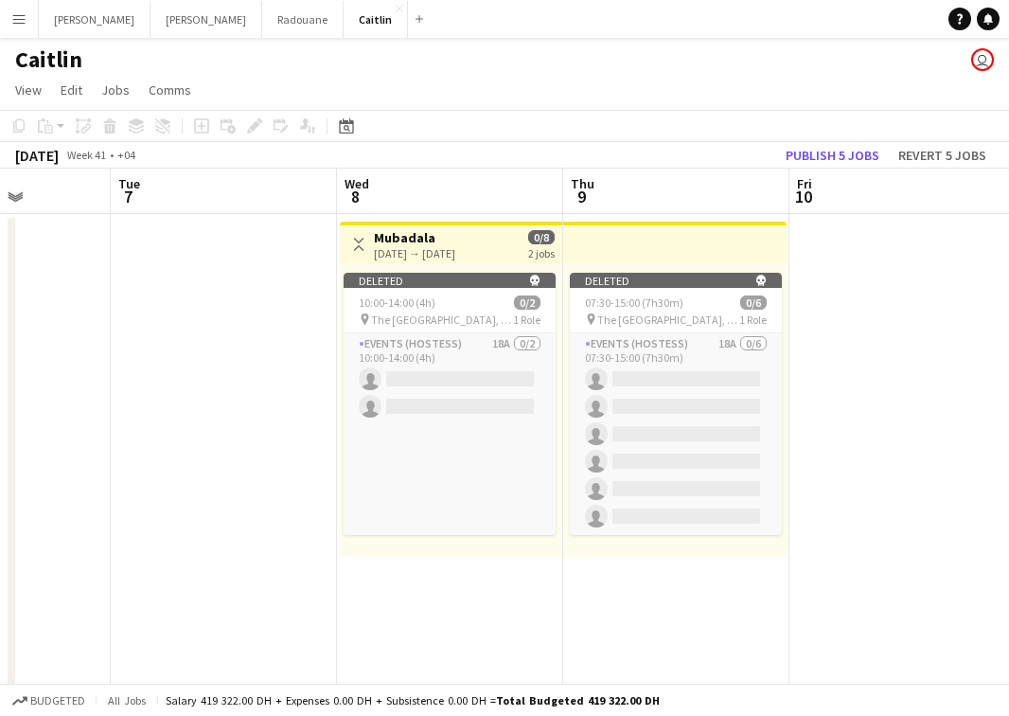
click at [424, 552] on div "Deleted skull 10:00-14:00 (4h) 0/2 pin The [GEOGRAPHIC_DATA], [GEOGRAPHIC_DATA]…" at bounding box center [451, 409] width 222 height 293
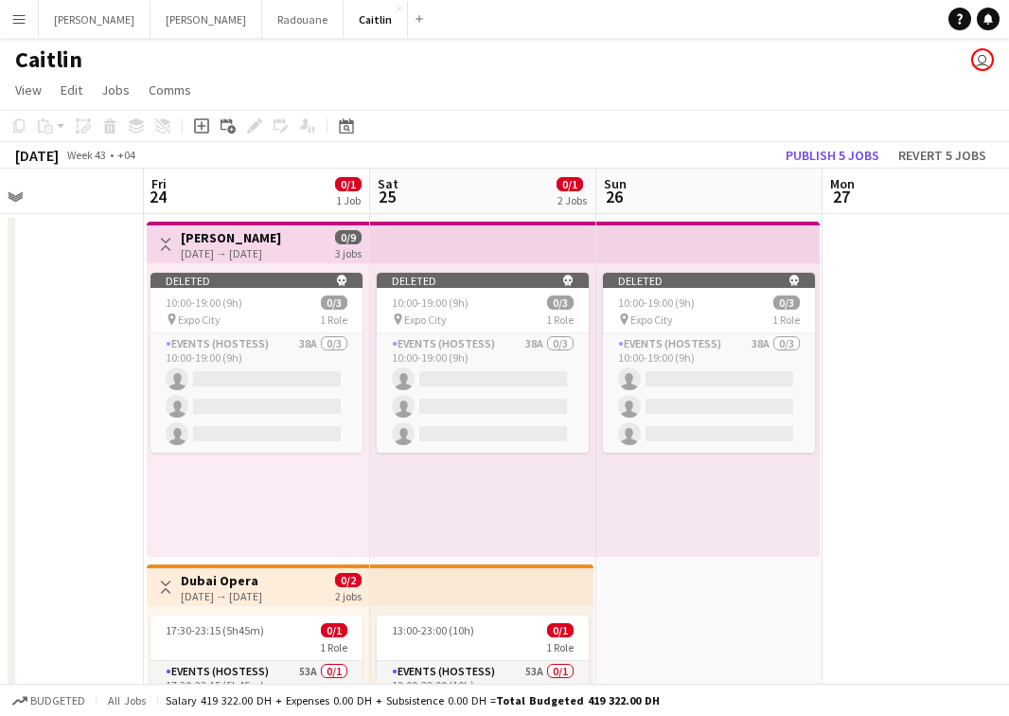
scroll to position [0, 0]
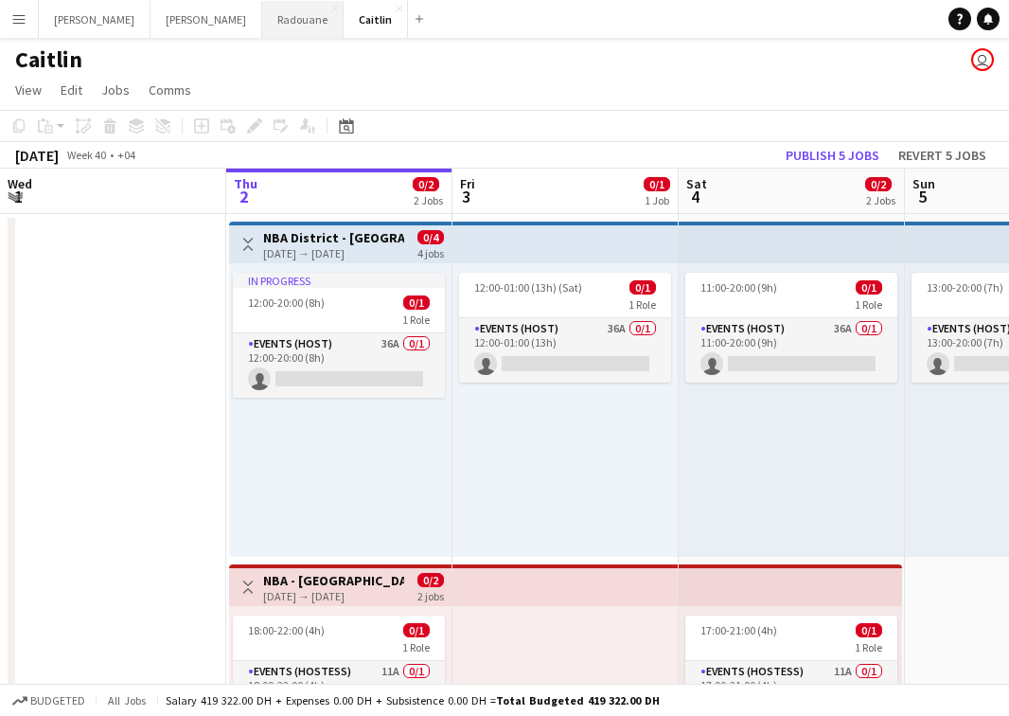
click at [262, 25] on button "Radouane Close" at bounding box center [302, 19] width 81 height 37
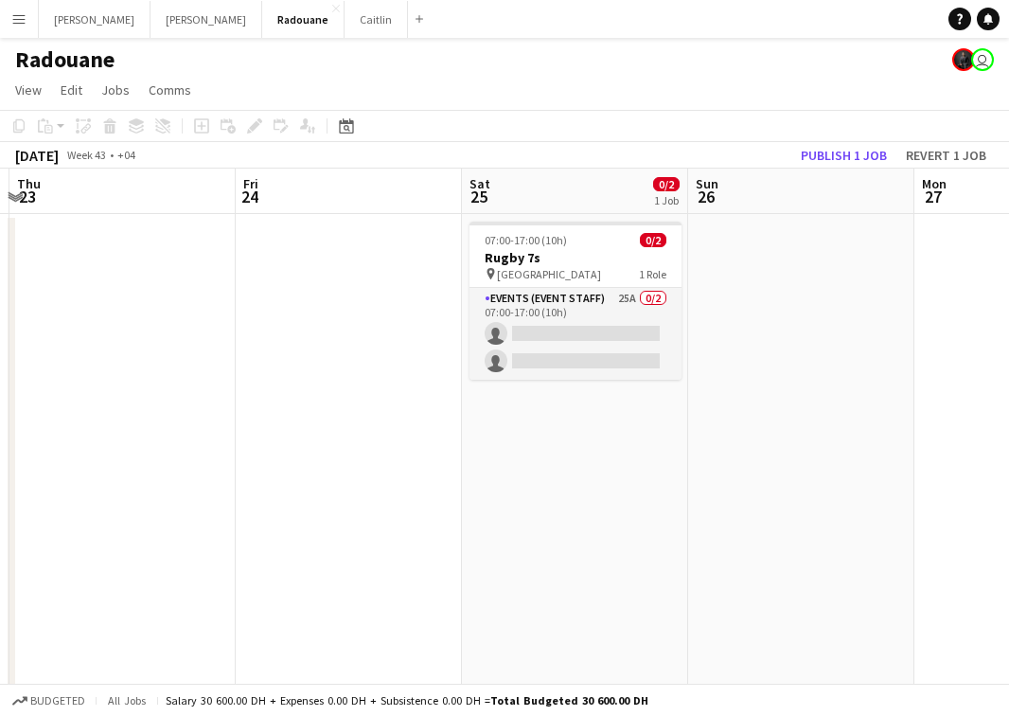
scroll to position [0, 584]
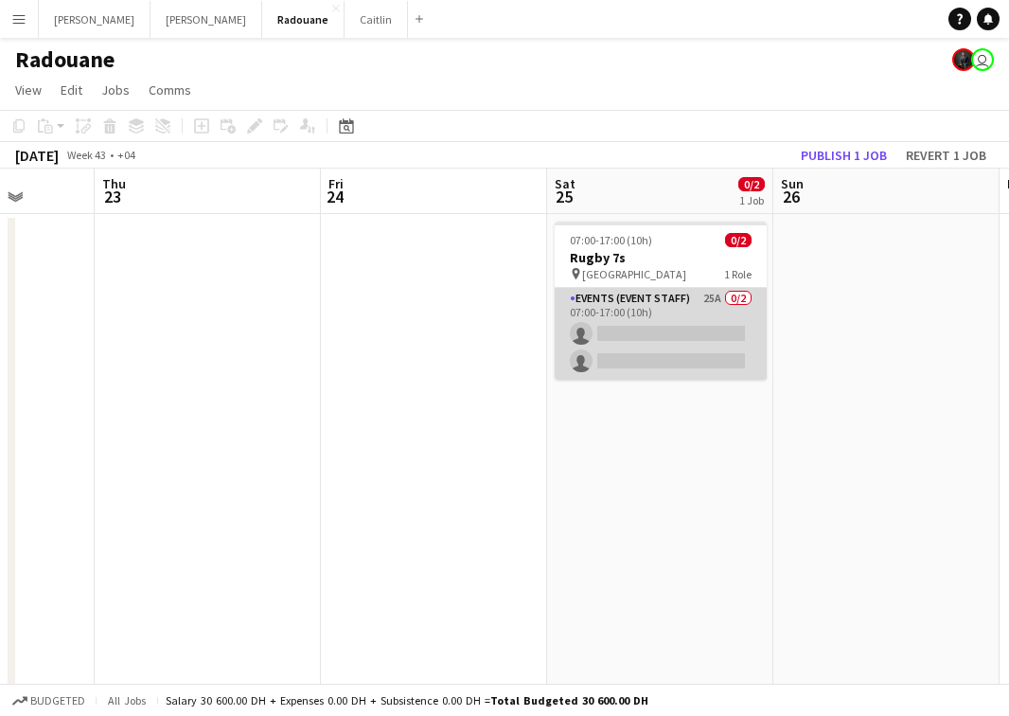
click at [693, 323] on app-card-role "Events (Event Staff) 25A 0/2 07:00-17:00 (10h) single-neutral-actions single-ne…" at bounding box center [661, 334] width 212 height 92
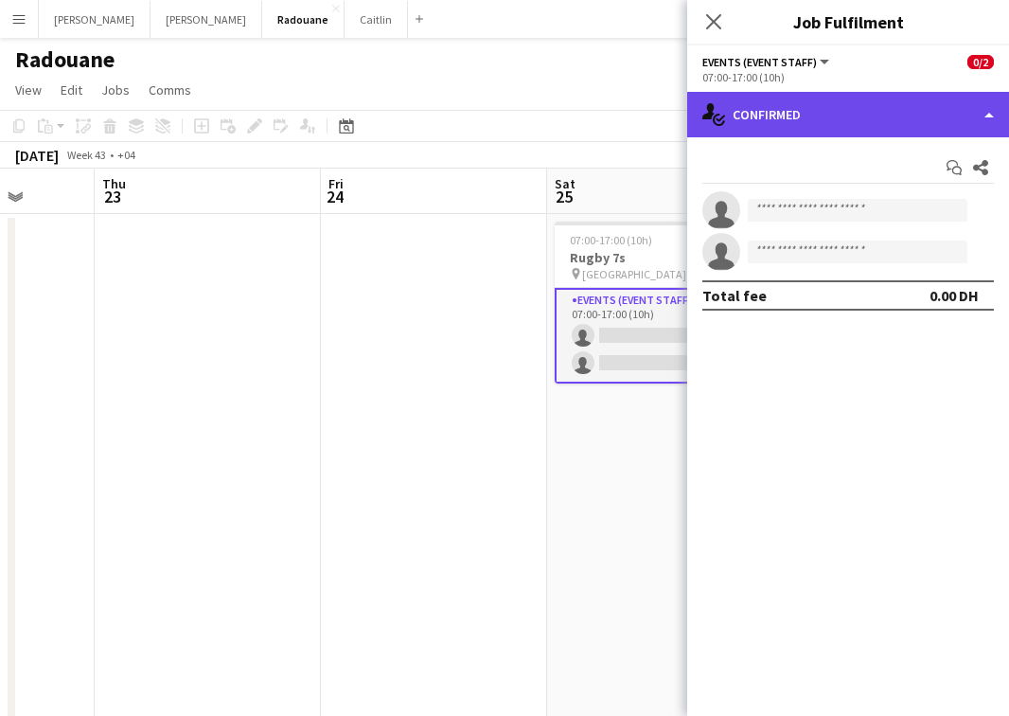
click at [874, 112] on div "single-neutral-actions-check-2 Confirmed" at bounding box center [848, 114] width 322 height 45
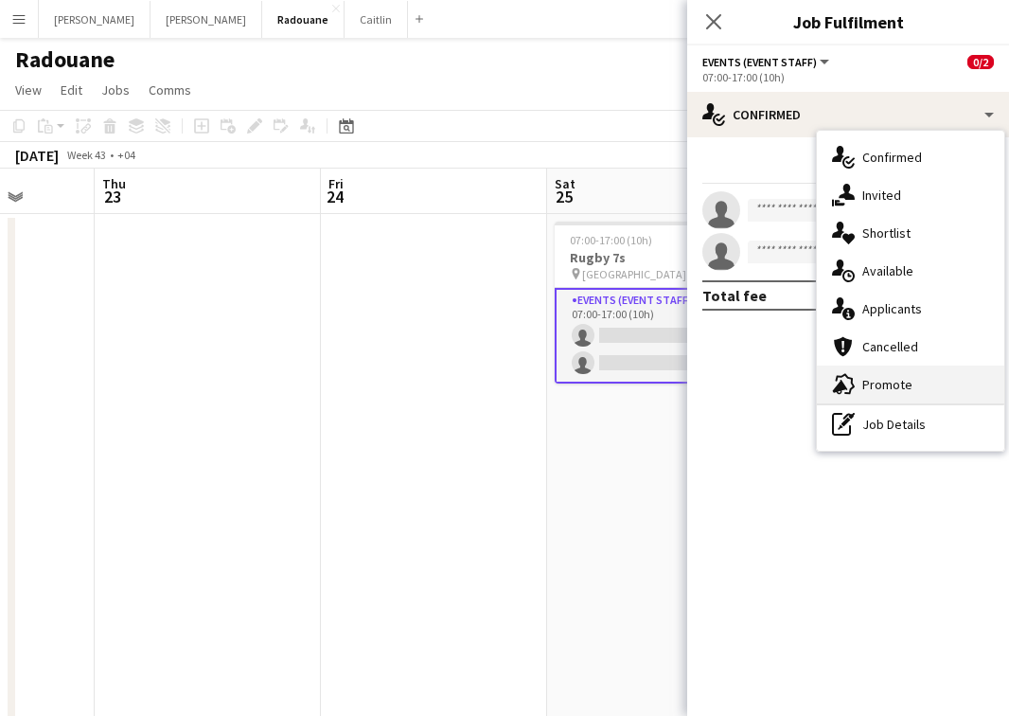
click at [895, 379] on span "Promote" at bounding box center [887, 384] width 50 height 17
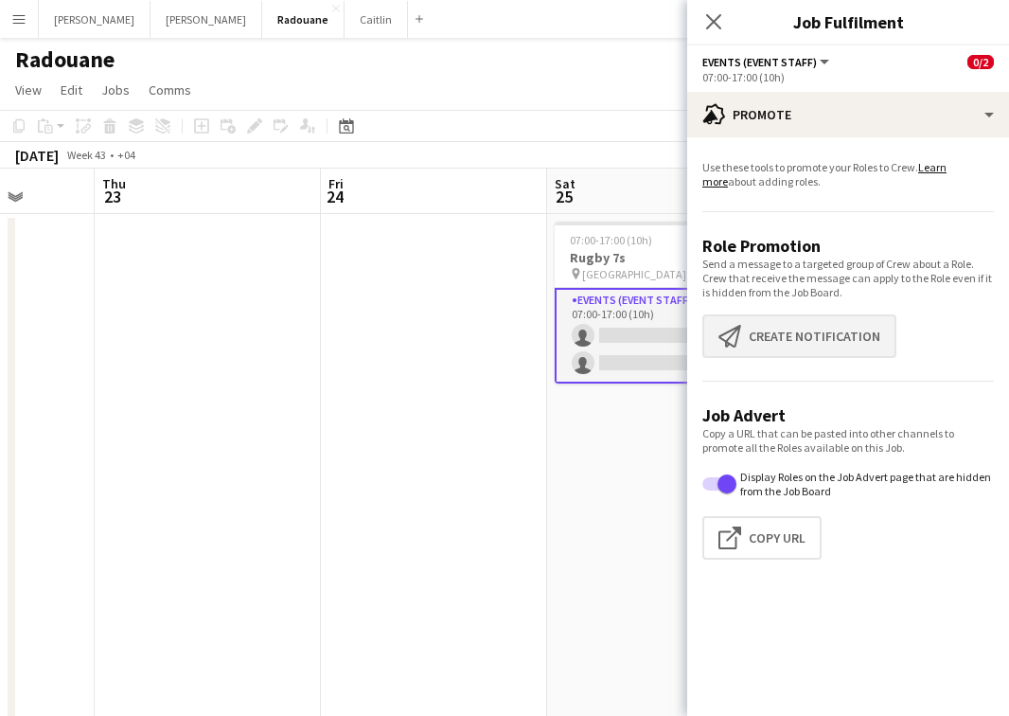
click at [818, 327] on button "Create notification Create notification" at bounding box center [799, 336] width 194 height 44
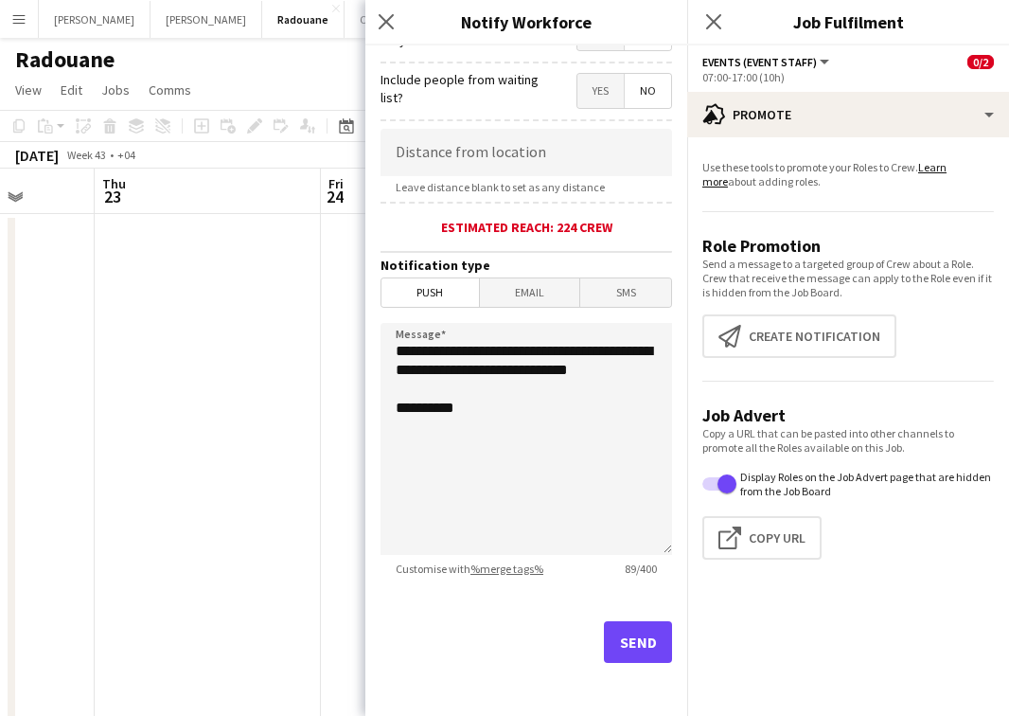
click at [624, 645] on button "Send" at bounding box center [638, 642] width 68 height 42
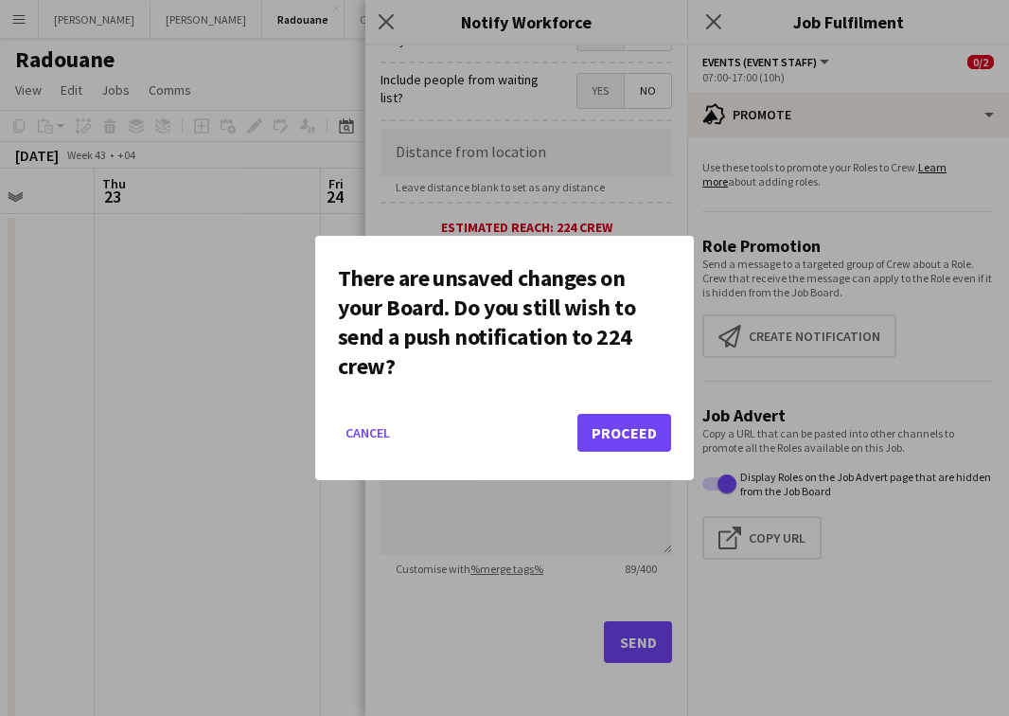
scroll to position [327, 0]
click at [635, 426] on button "Proceed" at bounding box center [624, 433] width 94 height 38
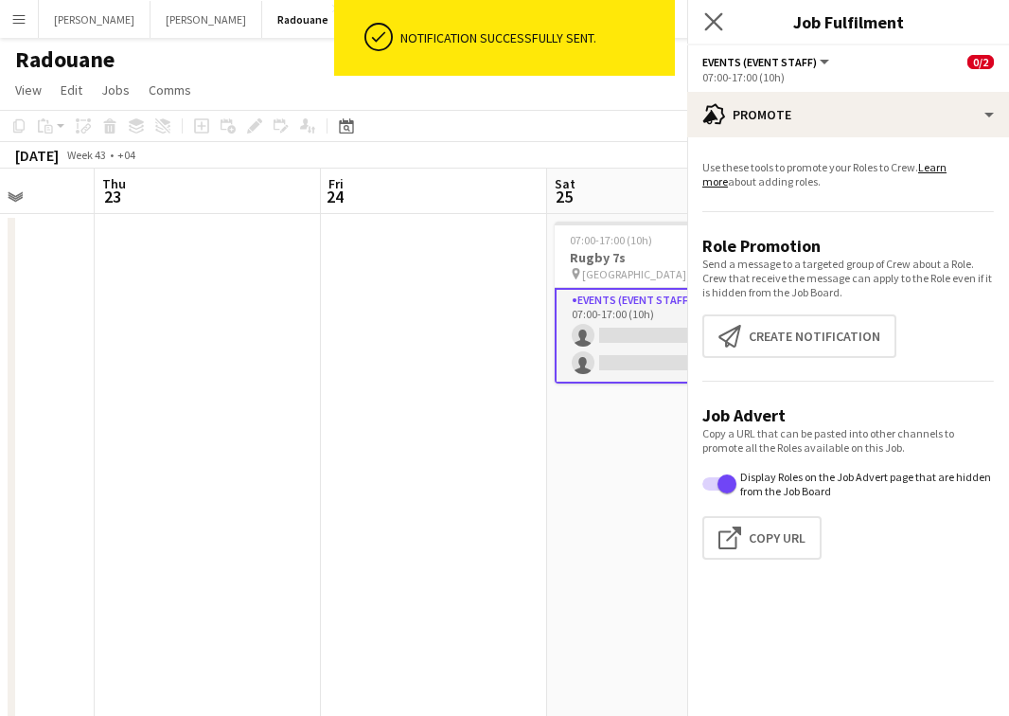
click at [716, 13] on app-icon "Close pop-in" at bounding box center [713, 22] width 27 height 27
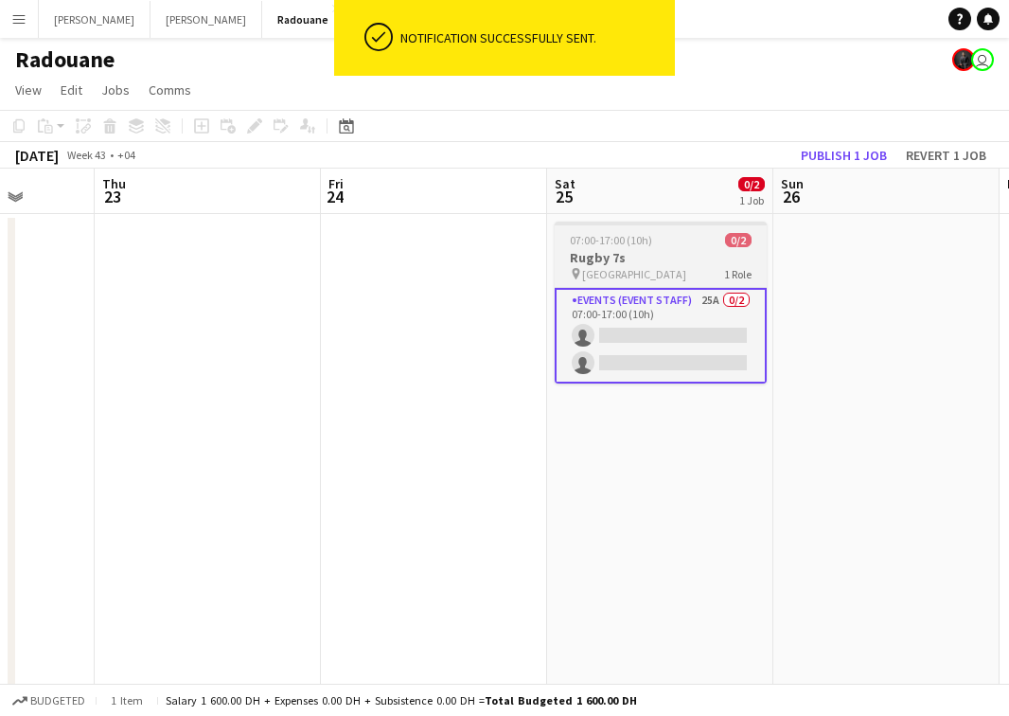
click at [697, 249] on h3 "Rugby 7s" at bounding box center [661, 257] width 212 height 17
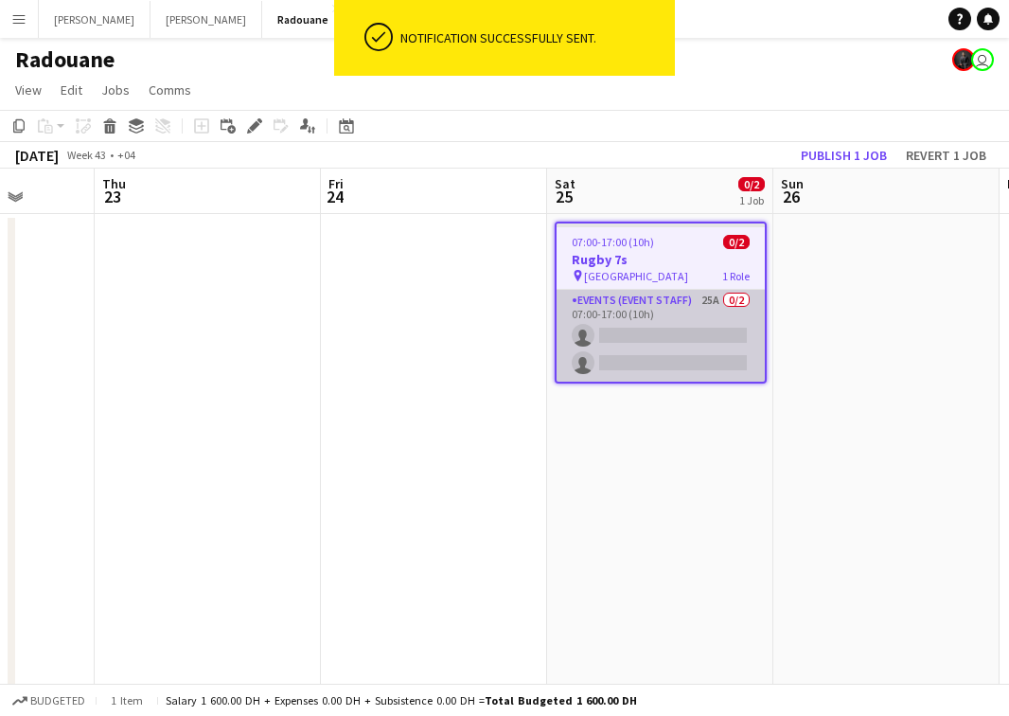
click at [712, 322] on app-card-role "Events (Event Staff) 25A 0/2 07:00-17:00 (10h) single-neutral-actions single-ne…" at bounding box center [661, 336] width 208 height 92
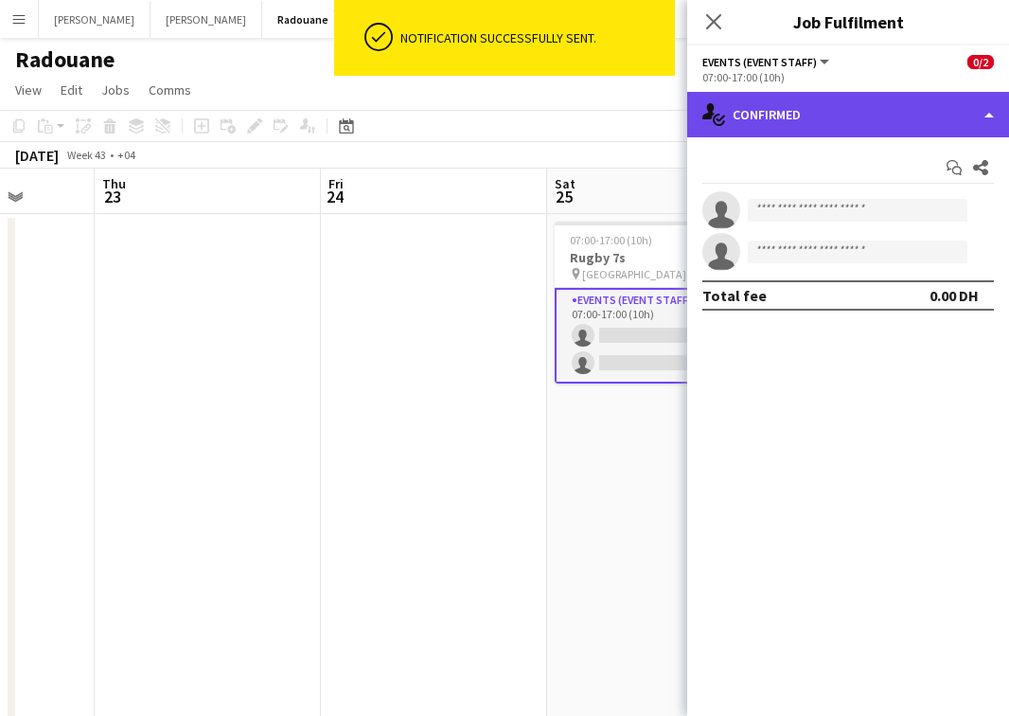
click at [912, 114] on div "single-neutral-actions-check-2 Confirmed" at bounding box center [848, 114] width 322 height 45
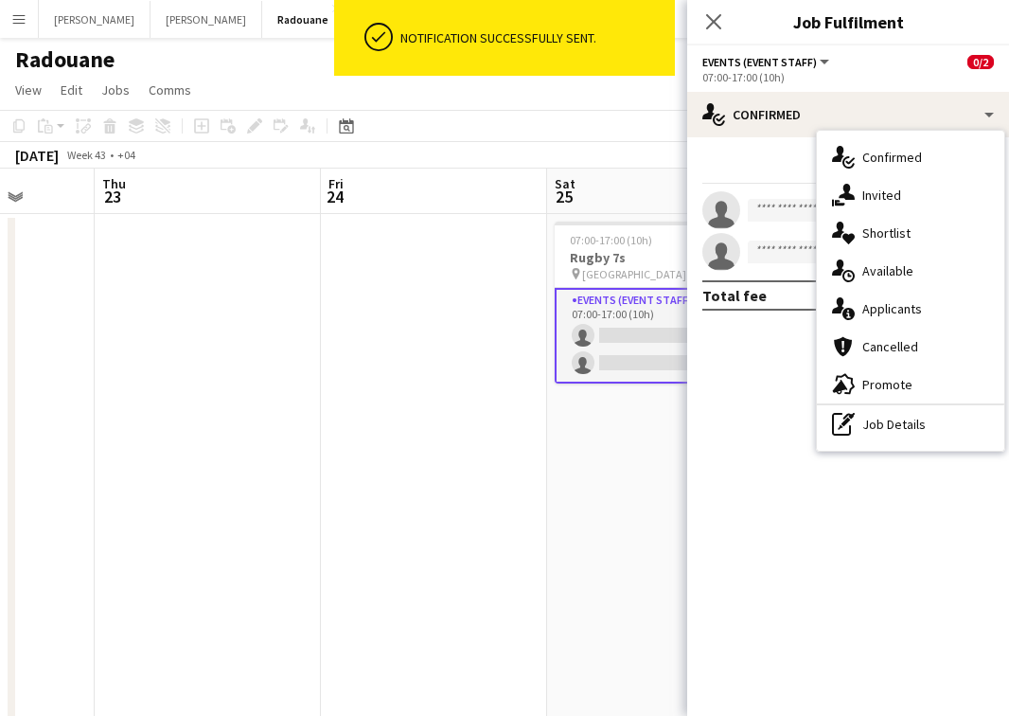
click at [906, 301] on span "Applicants" at bounding box center [892, 308] width 60 height 17
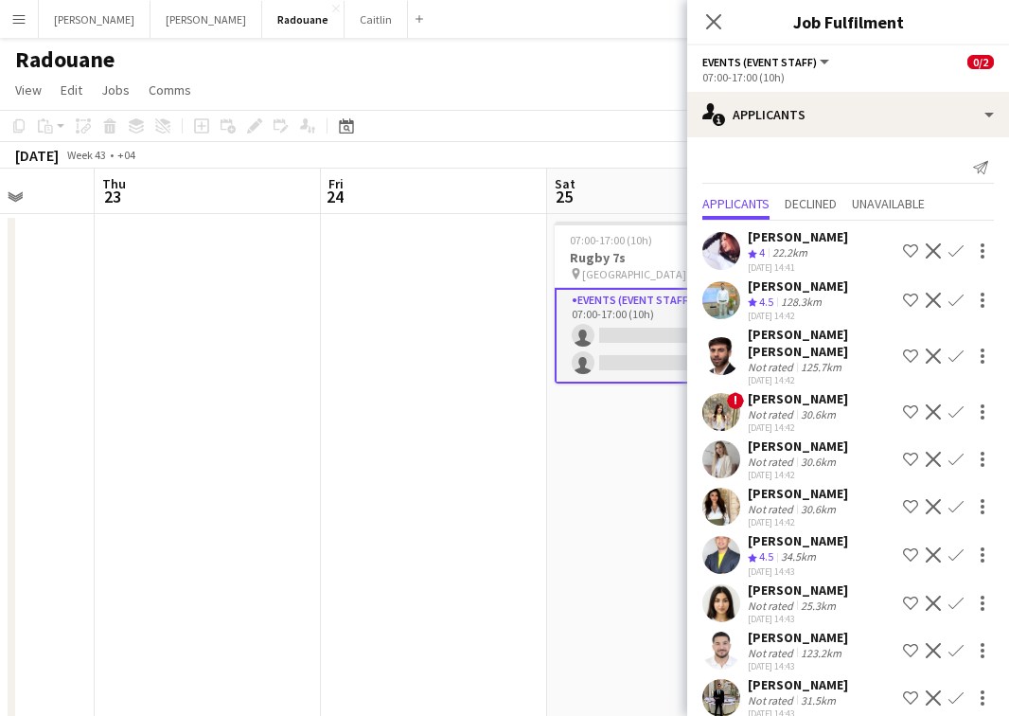
scroll to position [0, 0]
click at [262, 1] on button "Radouane Close" at bounding box center [303, 19] width 82 height 37
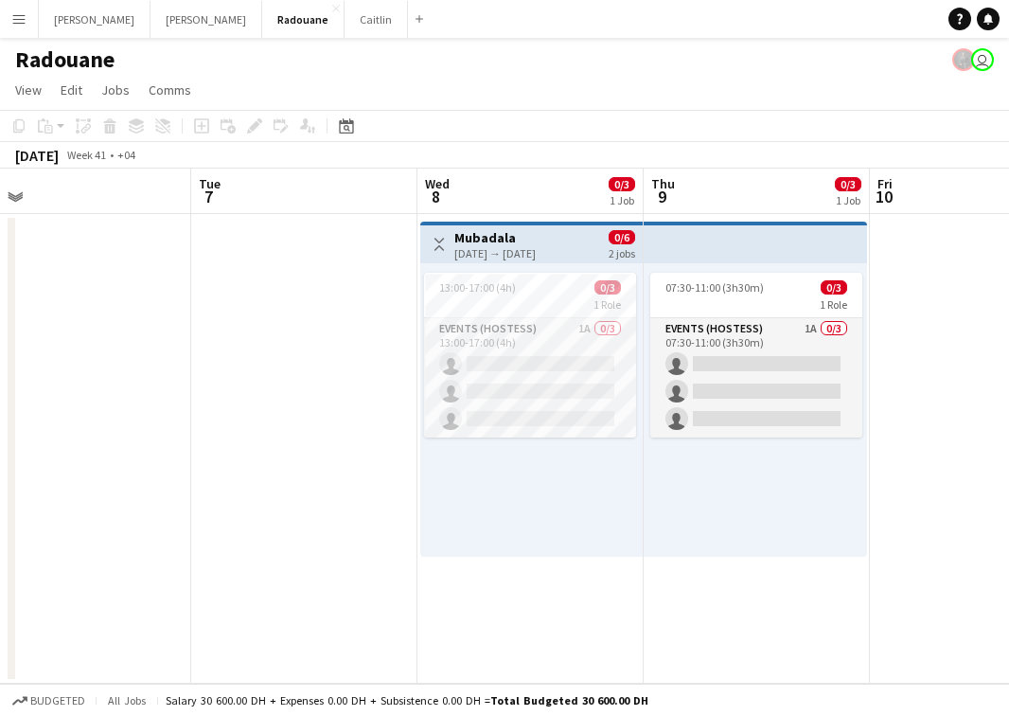
scroll to position [0, 720]
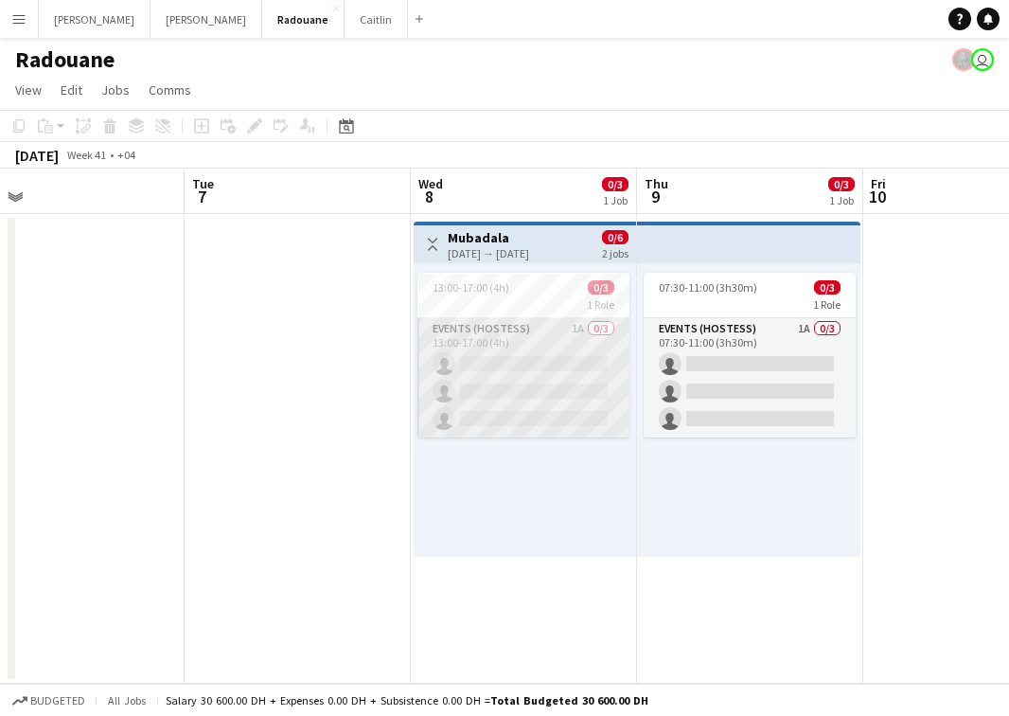
click at [514, 377] on app-card-role "Events (Hostess) 1A 0/3 13:00-17:00 (4h) single-neutral-actions single-neutral-…" at bounding box center [523, 377] width 212 height 119
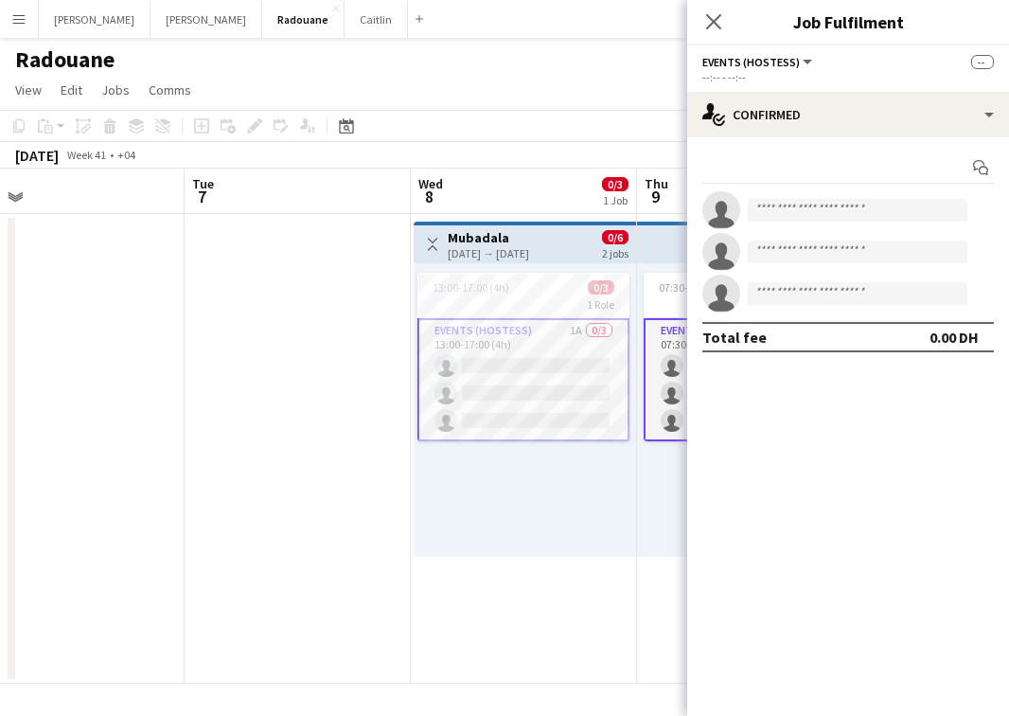
click at [495, 155] on div "October 2025 Week 41 • +04" at bounding box center [504, 155] width 1009 height 27
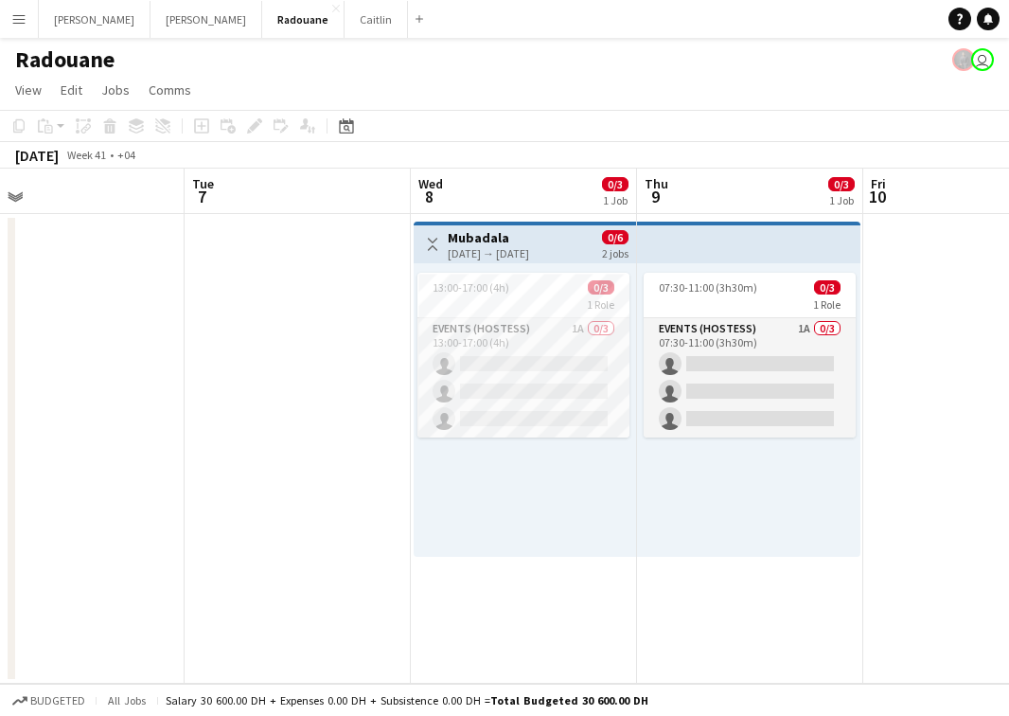
click at [517, 240] on h3 "Mubadala" at bounding box center [488, 237] width 81 height 17
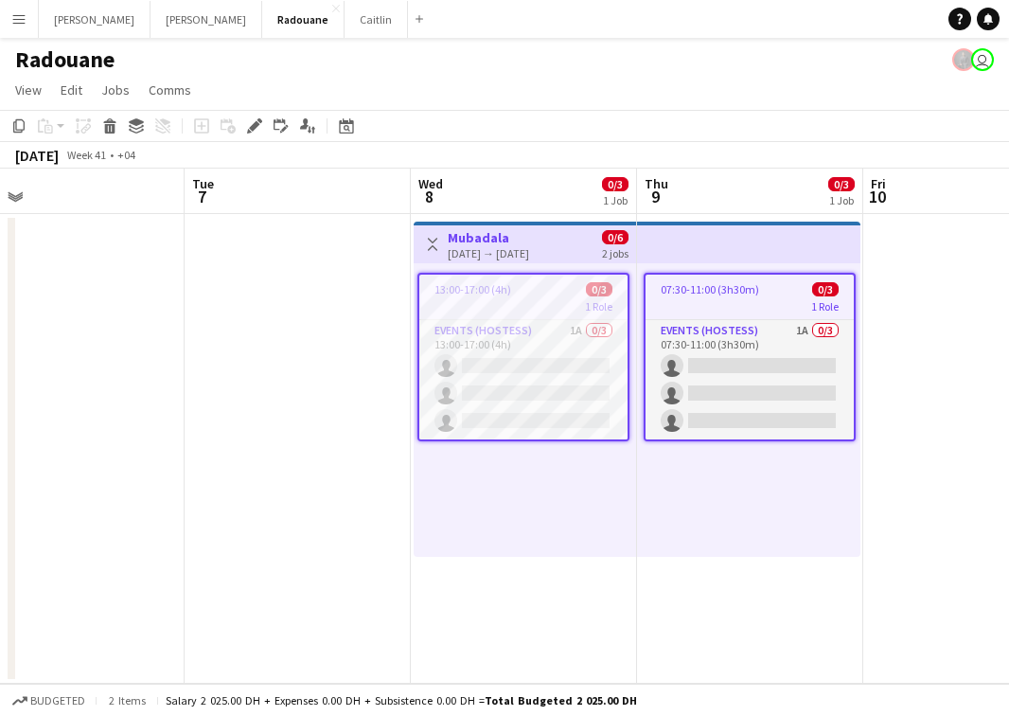
click at [529, 237] on h3 "Mubadala" at bounding box center [488, 237] width 81 height 17
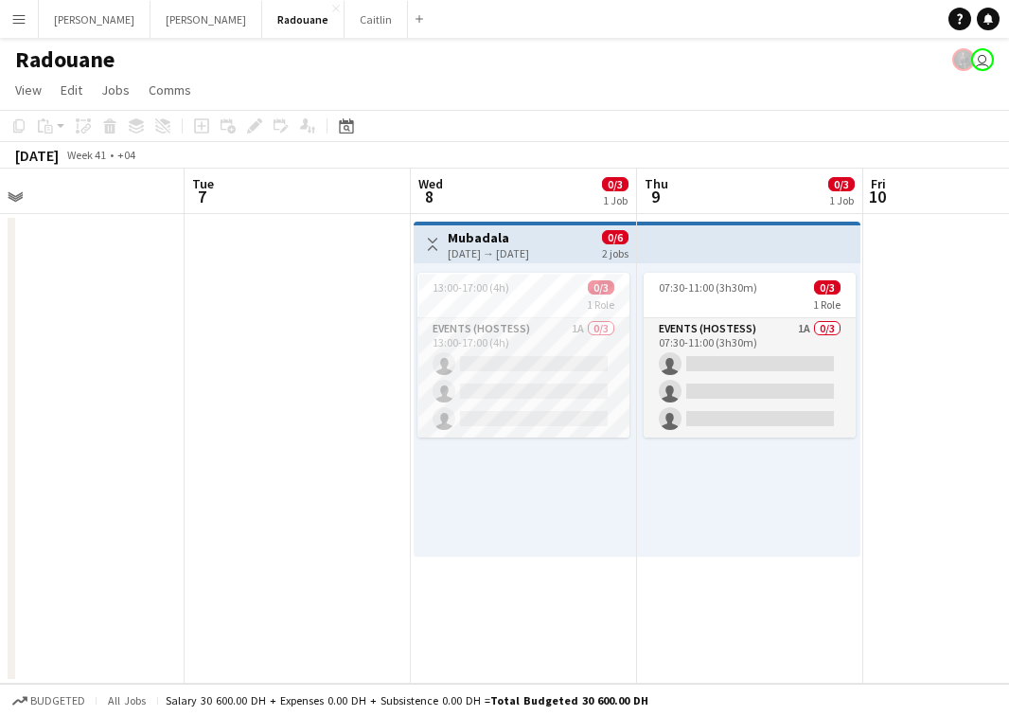
click at [529, 237] on h3 "Mubadala" at bounding box center [488, 237] width 81 height 17
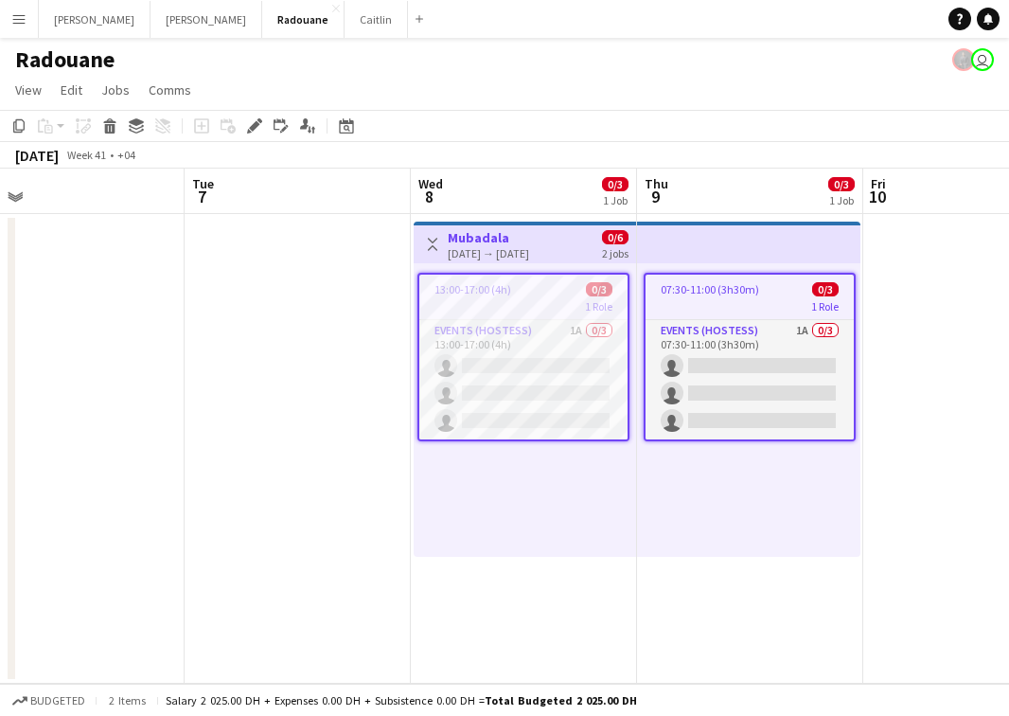
click at [590, 288] on span "0/3" at bounding box center [599, 289] width 27 height 14
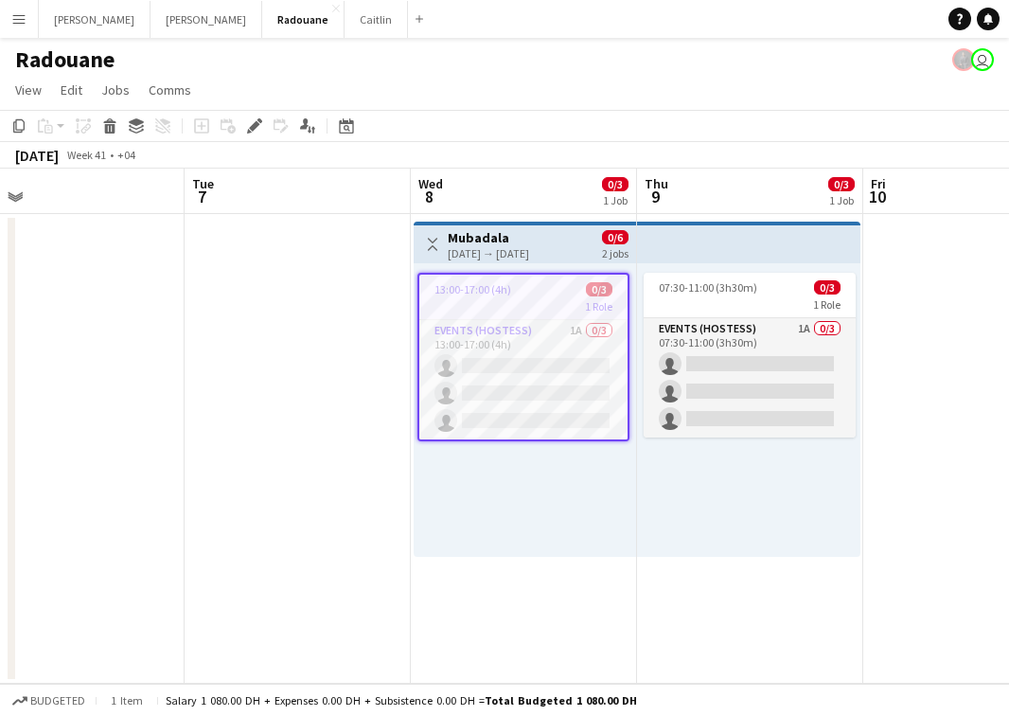
click at [637, 479] on div "07:30-11:00 (3h30m) 0/3 1 Role Events (Hostess) 1A 0/3 07:30-11:00 (3h30m) sing…" at bounding box center [748, 409] width 223 height 293
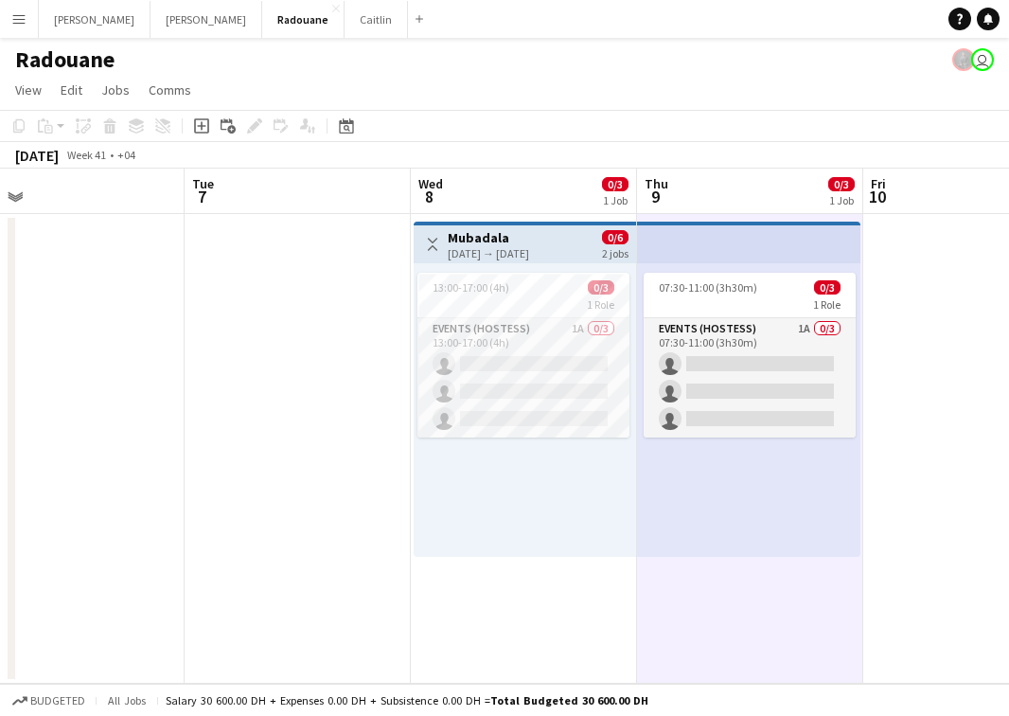
click at [954, 387] on app-date-cell at bounding box center [976, 448] width 226 height 469
click at [953, 387] on app-date-cell at bounding box center [976, 448] width 226 height 469
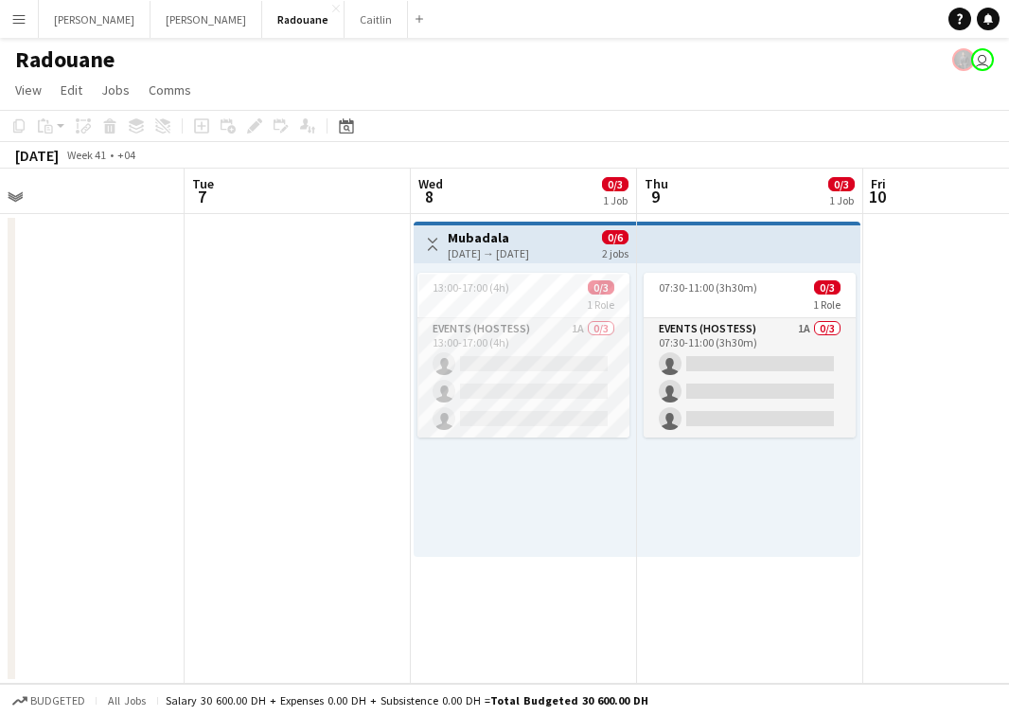
click at [607, 248] on div "2 jobs" at bounding box center [615, 252] width 27 height 16
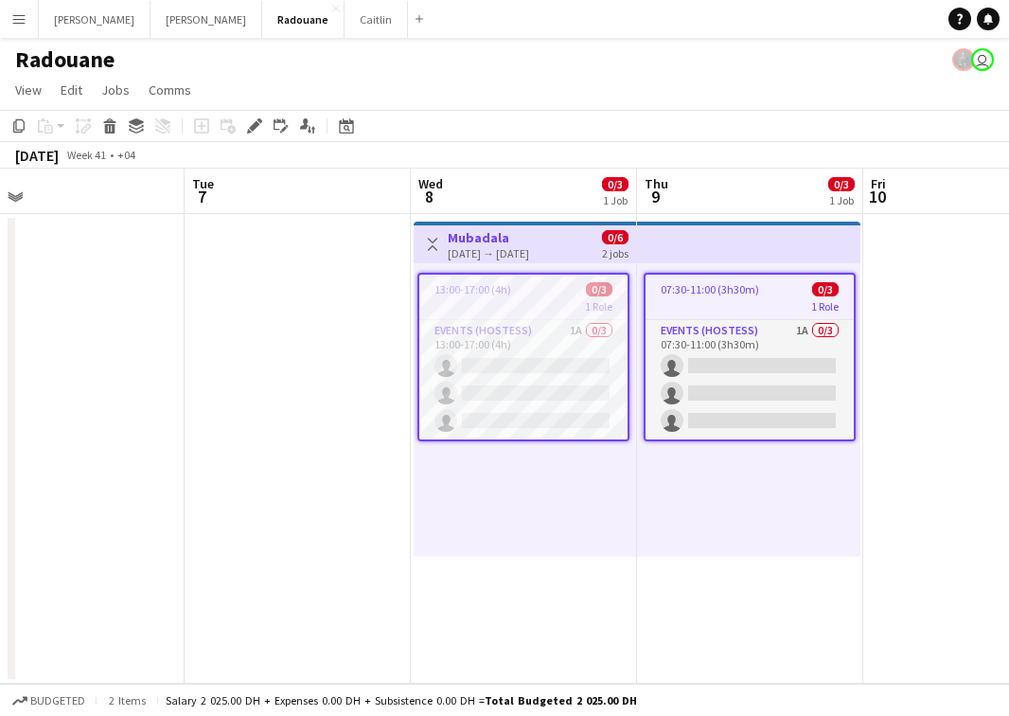
click at [607, 247] on div "2 jobs" at bounding box center [615, 252] width 27 height 16
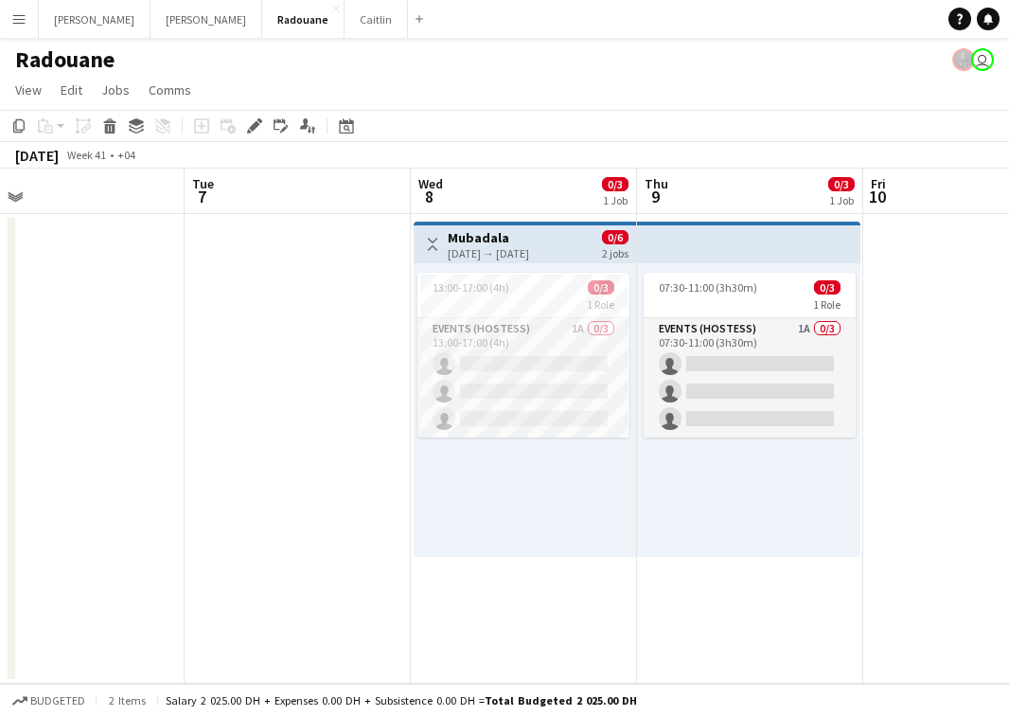
click at [607, 247] on div "2 jobs" at bounding box center [615, 252] width 27 height 16
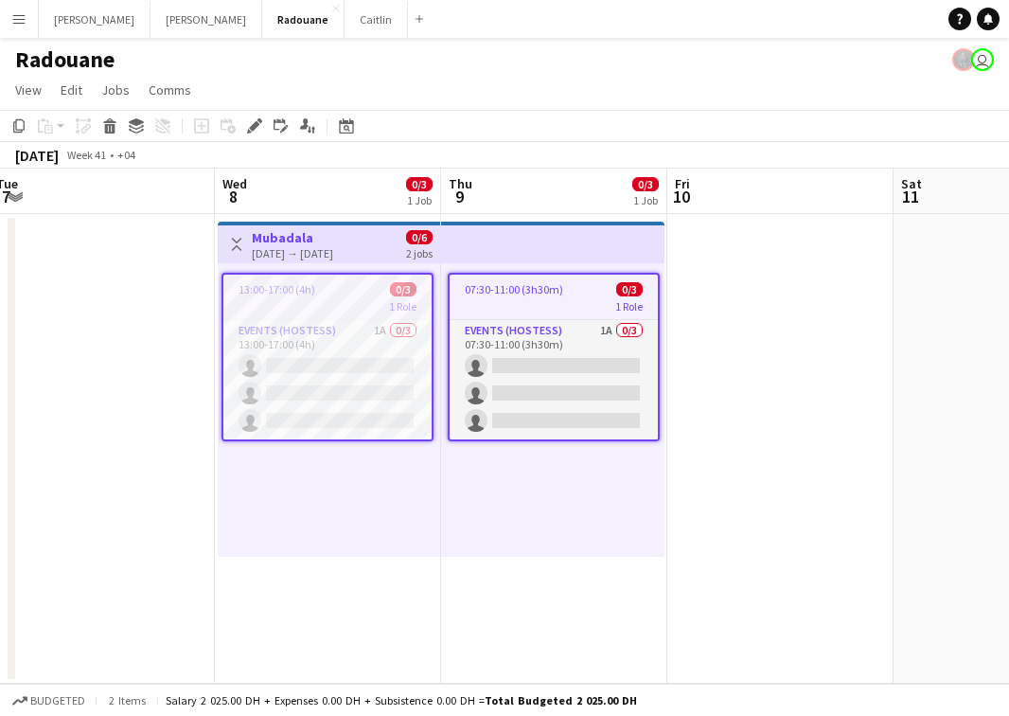
scroll to position [0, 694]
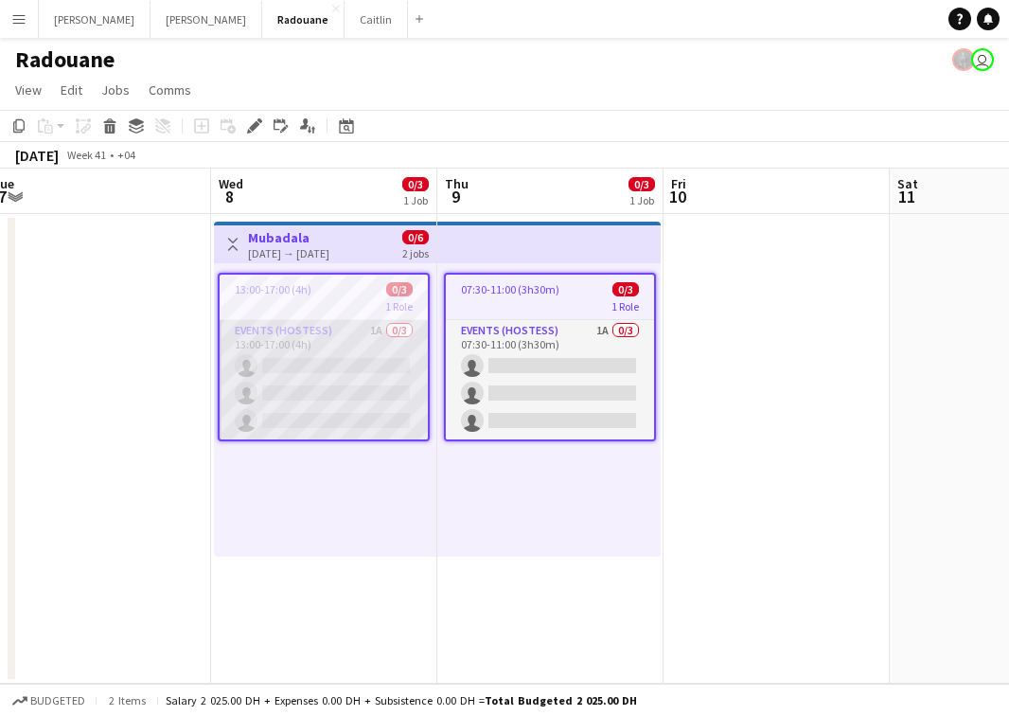
click at [383, 372] on app-card-role "Events (Hostess) 1A 0/3 13:00-17:00 (4h) single-neutral-actions single-neutral-…" at bounding box center [324, 379] width 208 height 119
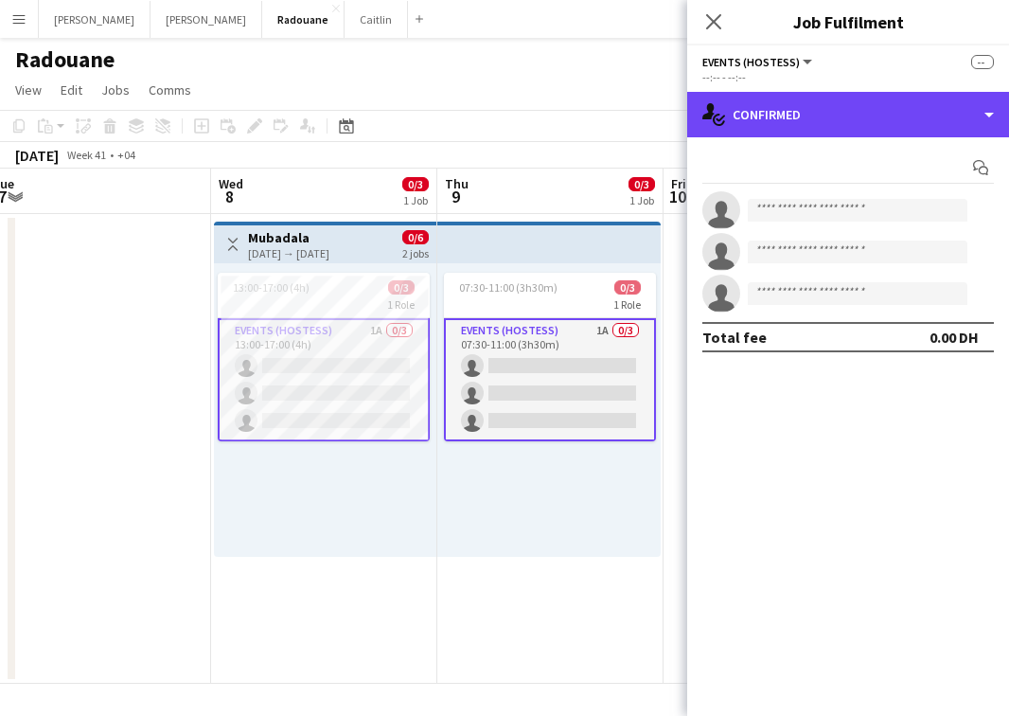
drag, startPoint x: 867, startPoint y: 113, endPoint x: 867, endPoint y: 138, distance: 25.6
click at [867, 113] on div "single-neutral-actions-check-2 Confirmed" at bounding box center [848, 114] width 322 height 45
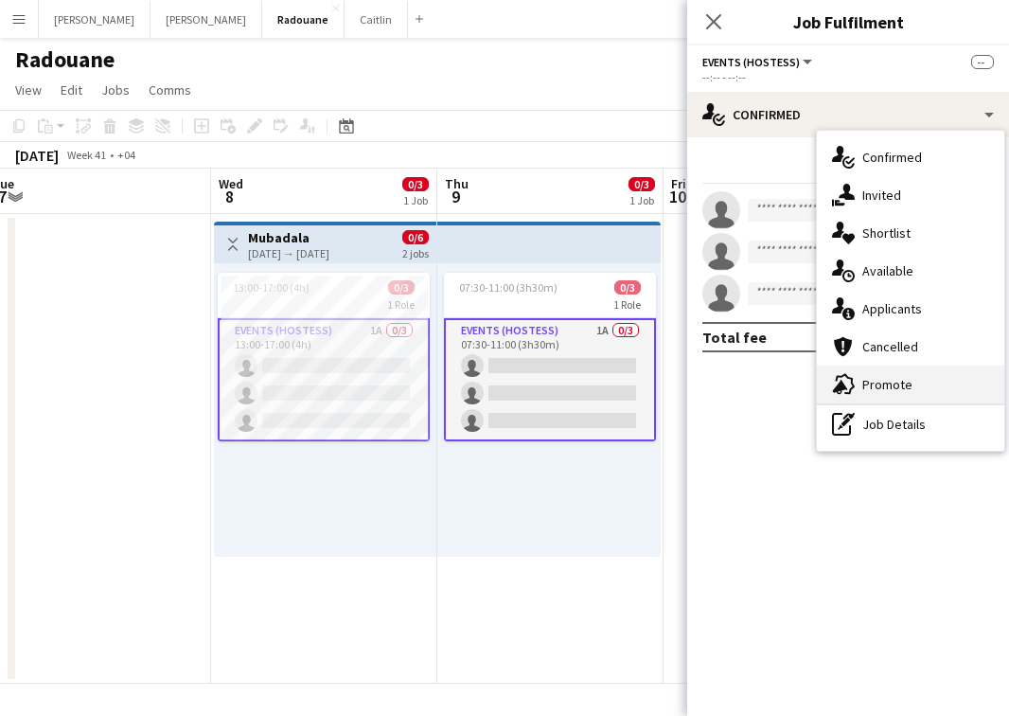
click at [888, 392] on span "Promote" at bounding box center [887, 384] width 50 height 17
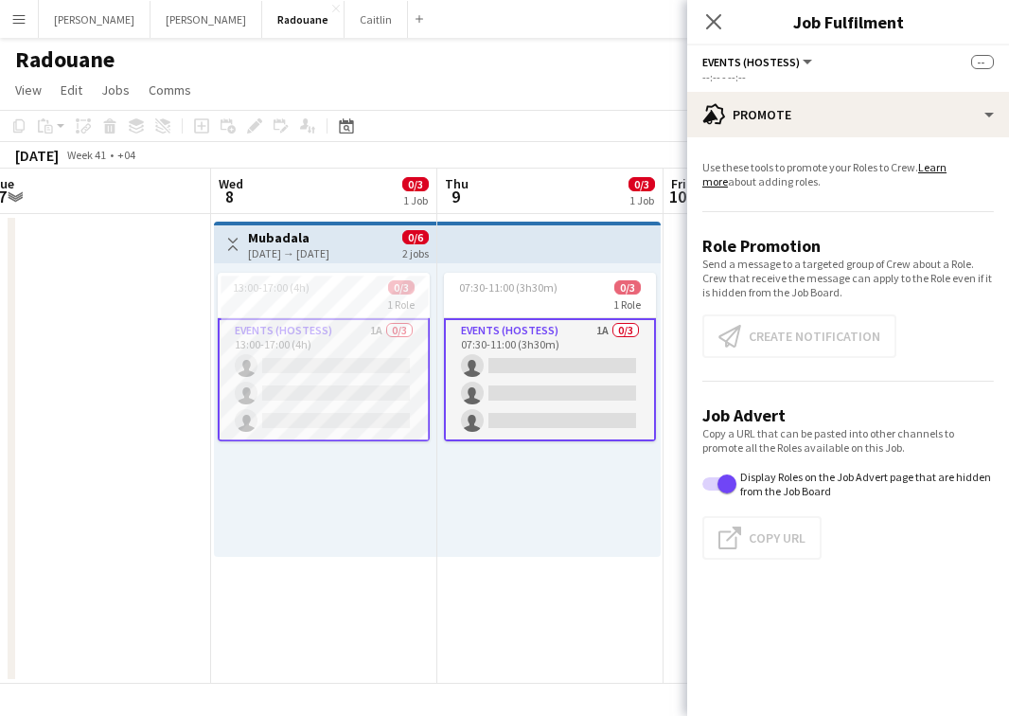
click at [388, 388] on app-card-role "Events (Hostess) 1A 0/3 13:00-17:00 (4h) single-neutral-actions single-neutral-…" at bounding box center [324, 379] width 212 height 123
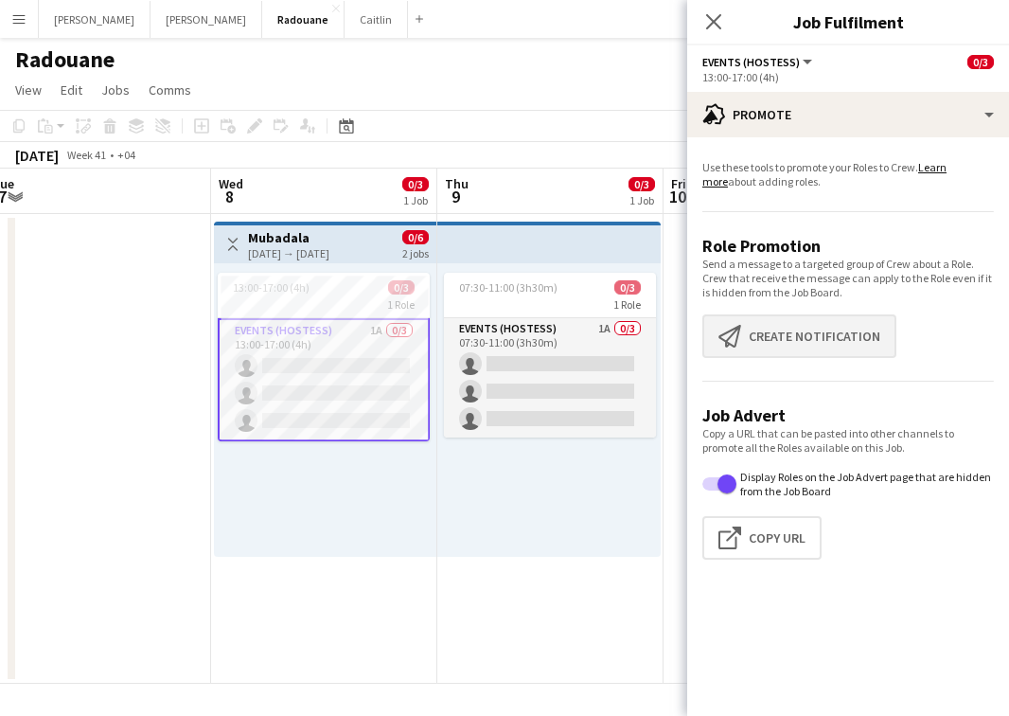
click at [841, 323] on button "Create notification Create notification" at bounding box center [799, 336] width 194 height 44
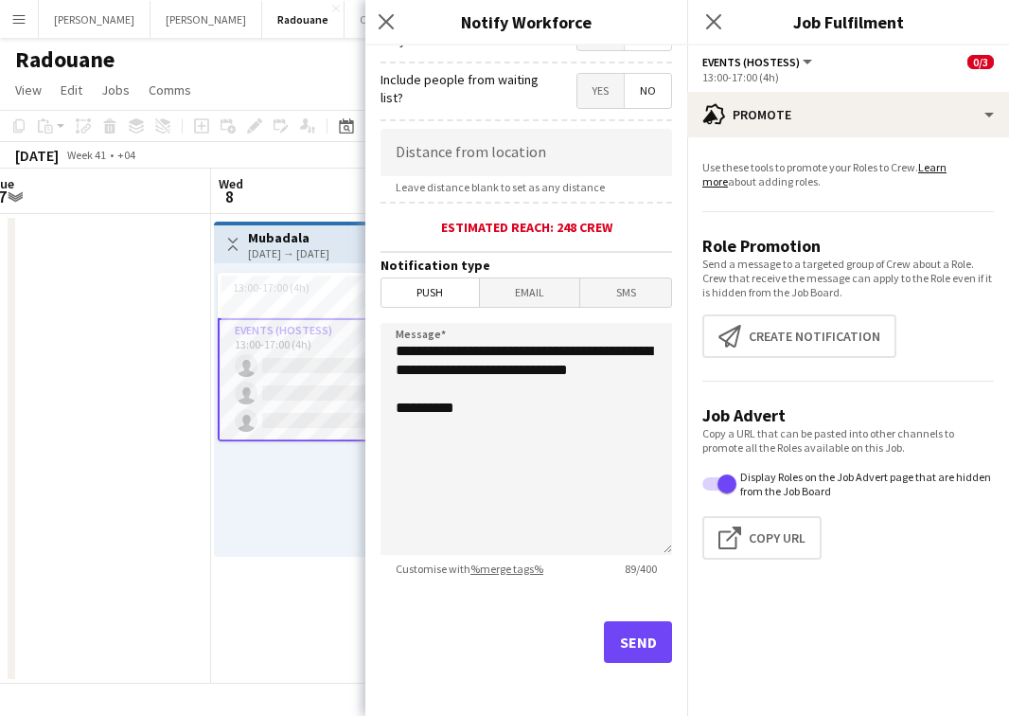
scroll to position [327, 0]
click at [631, 633] on button "Send" at bounding box center [638, 642] width 68 height 42
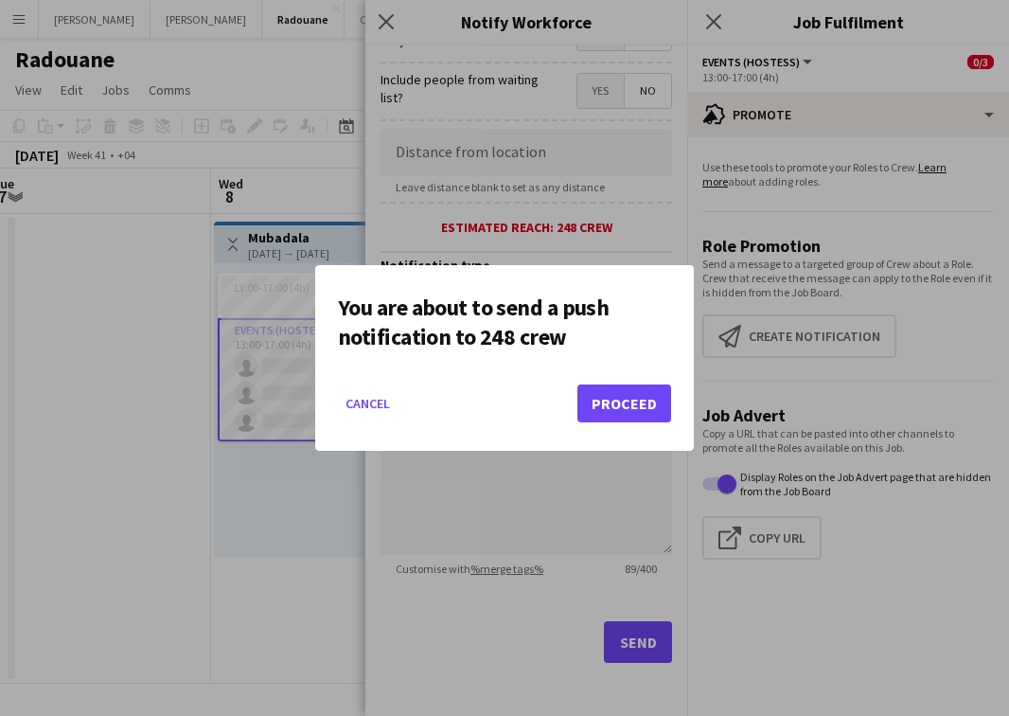
click at [638, 393] on button "Proceed" at bounding box center [624, 403] width 94 height 38
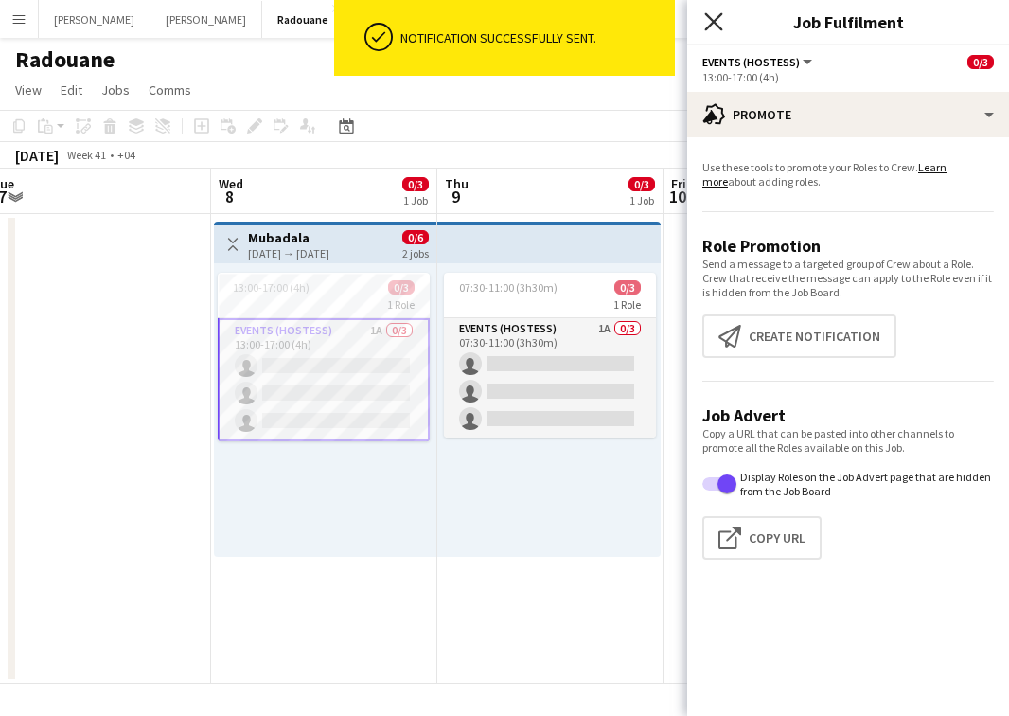
click at [706, 22] on icon "Close pop-in" at bounding box center [713, 21] width 18 height 18
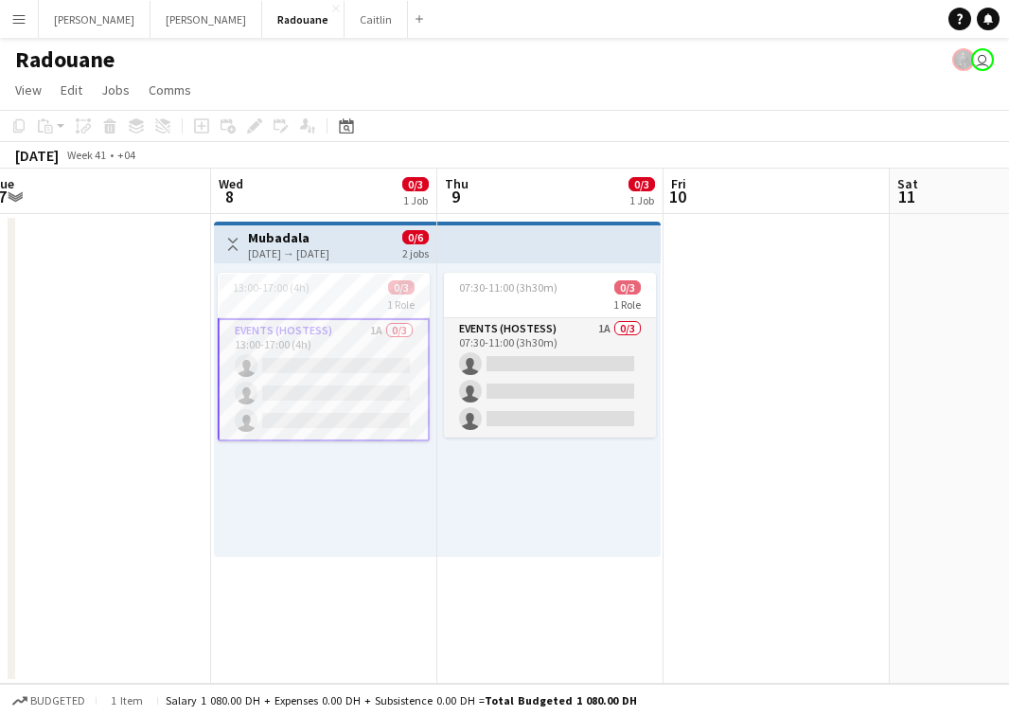
click at [413, 347] on app-card-role "Events (Hostess) 1A 0/3 13:00-17:00 (4h) single-neutral-actions single-neutral-…" at bounding box center [324, 379] width 212 height 123
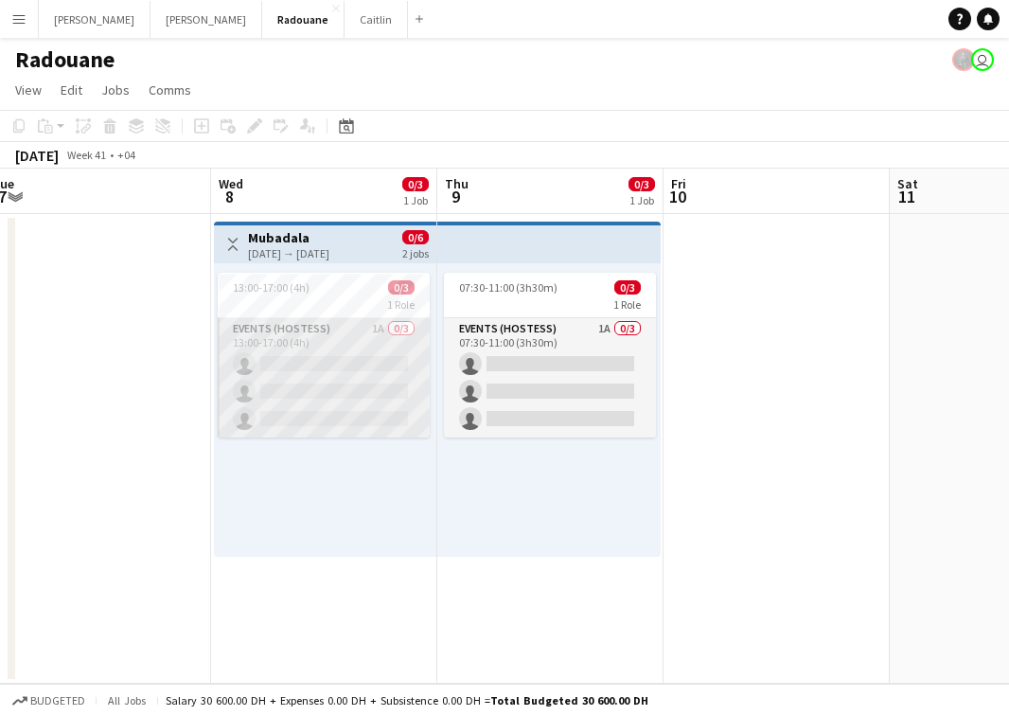
click at [365, 388] on app-card-role "Events (Hostess) 1A 0/3 13:00-17:00 (4h) single-neutral-actions single-neutral-…" at bounding box center [324, 377] width 212 height 119
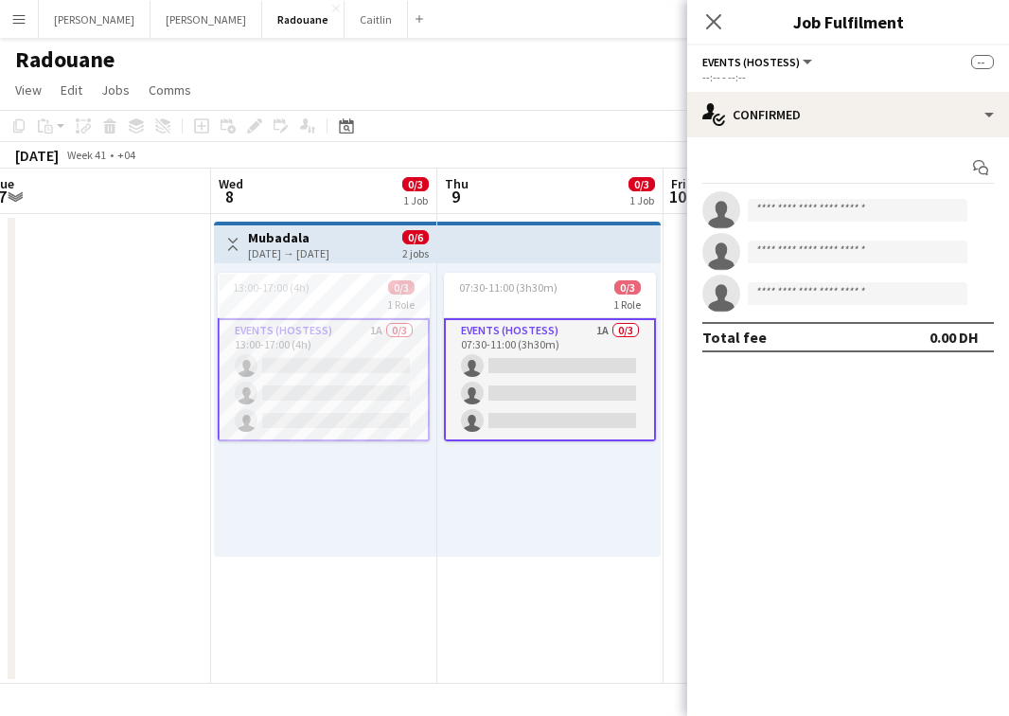
click at [534, 374] on app-card-role "Events (Hostess) 1A 0/3 07:30-11:00 (3h30m) single-neutral-actions single-neutr…" at bounding box center [550, 379] width 212 height 123
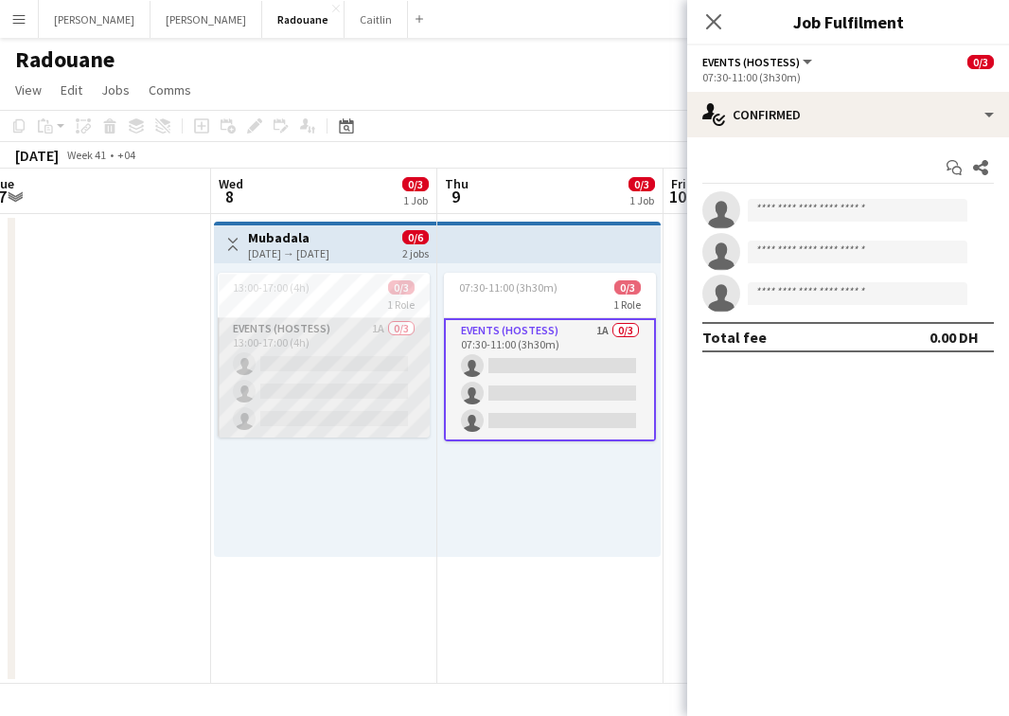
click at [387, 361] on app-card-role "Events (Hostess) 1A 0/3 13:00-17:00 (4h) single-neutral-actions single-neutral-…" at bounding box center [324, 377] width 212 height 119
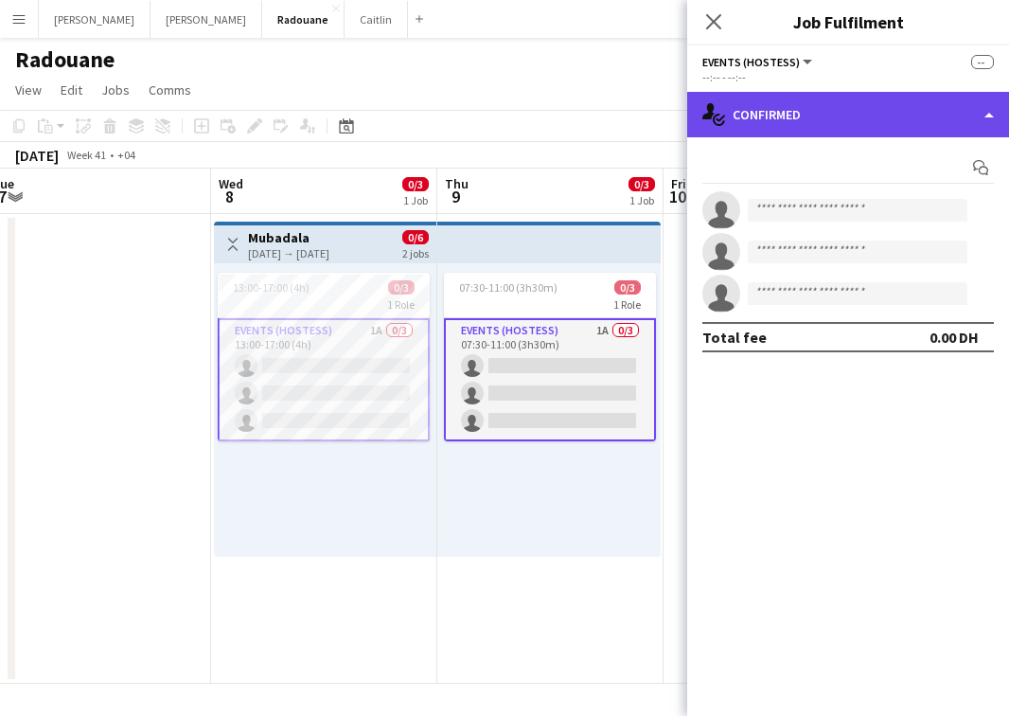
click at [764, 126] on div "single-neutral-actions-check-2 Confirmed" at bounding box center [848, 114] width 322 height 45
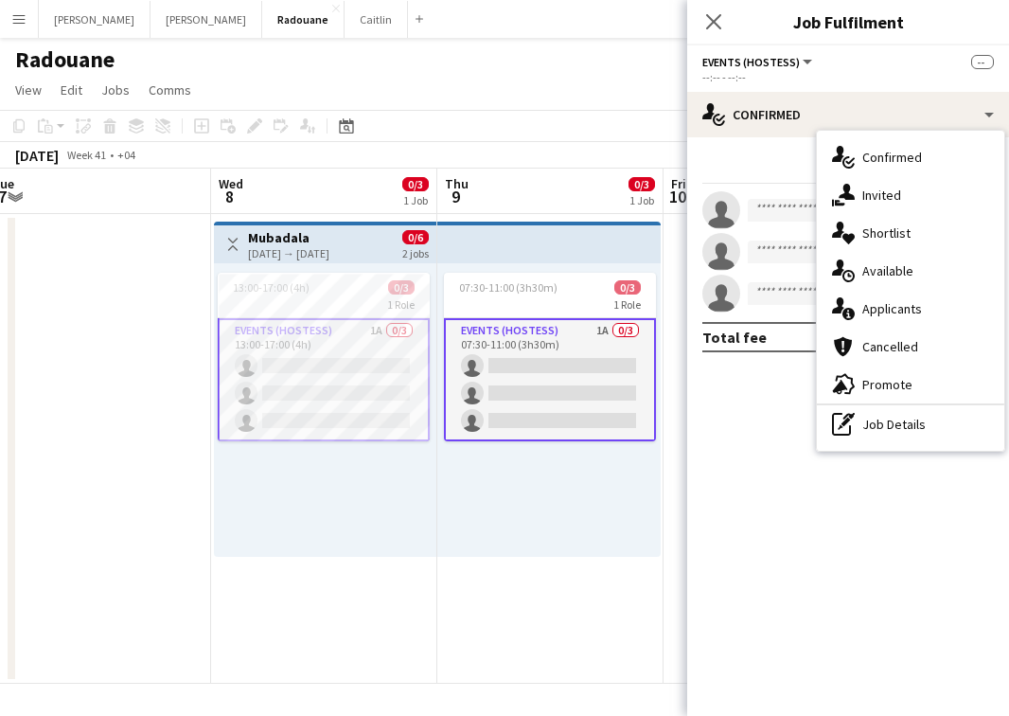
click at [878, 311] on span "Applicants" at bounding box center [892, 308] width 60 height 17
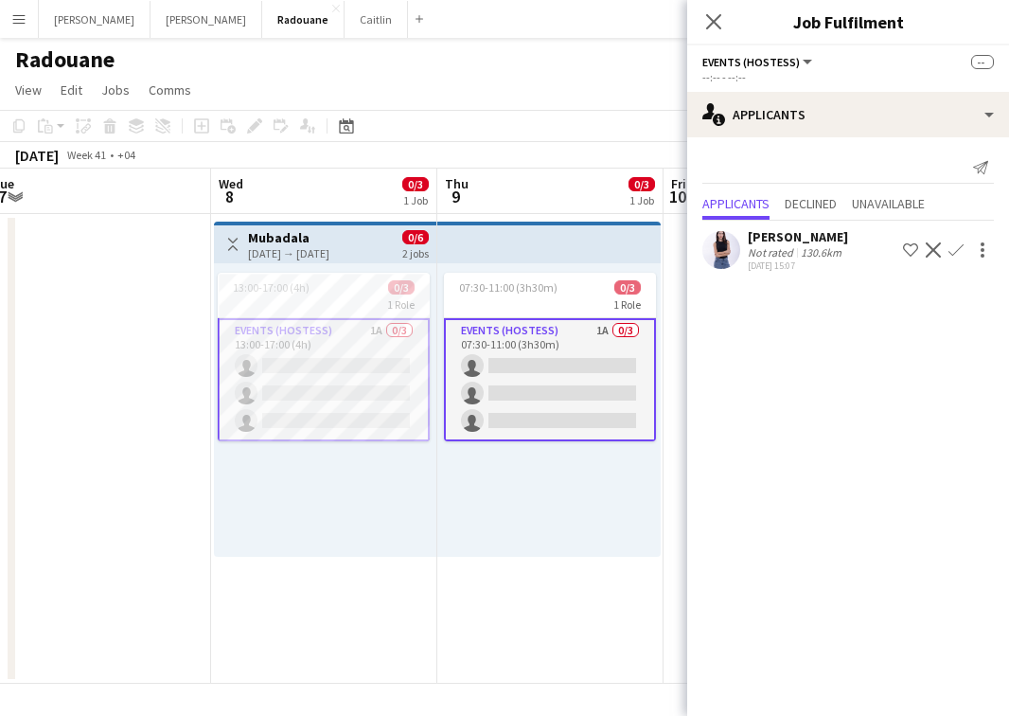
click at [815, 262] on div "02-10-2025 15:07" at bounding box center [798, 265] width 100 height 12
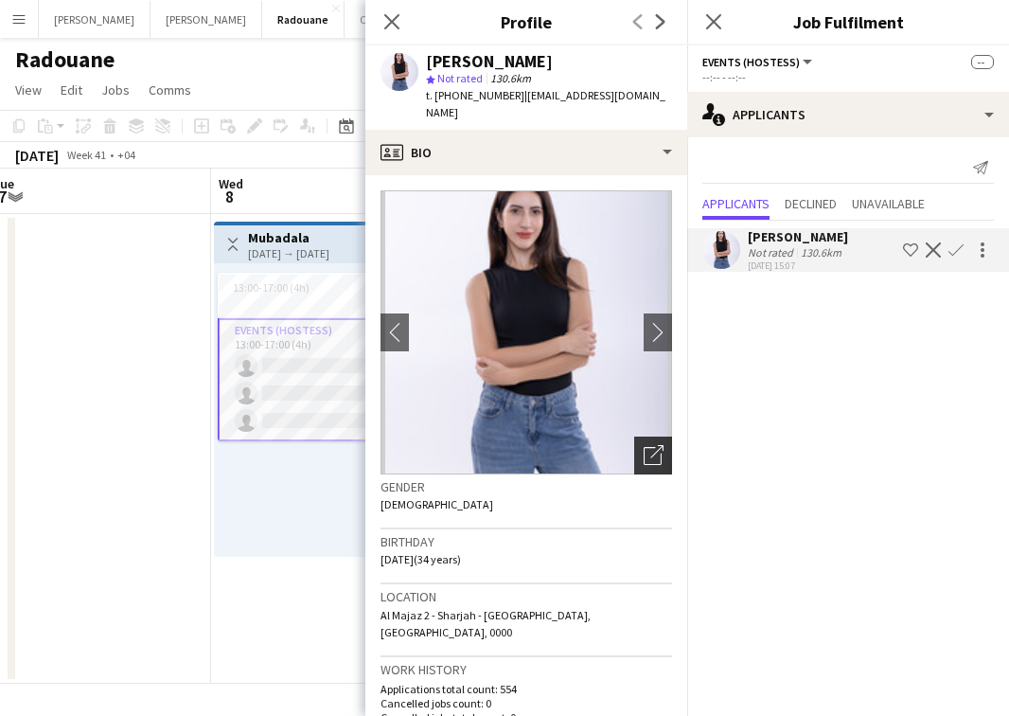
click at [659, 445] on icon "Open photos pop-in" at bounding box center [654, 455] width 20 height 20
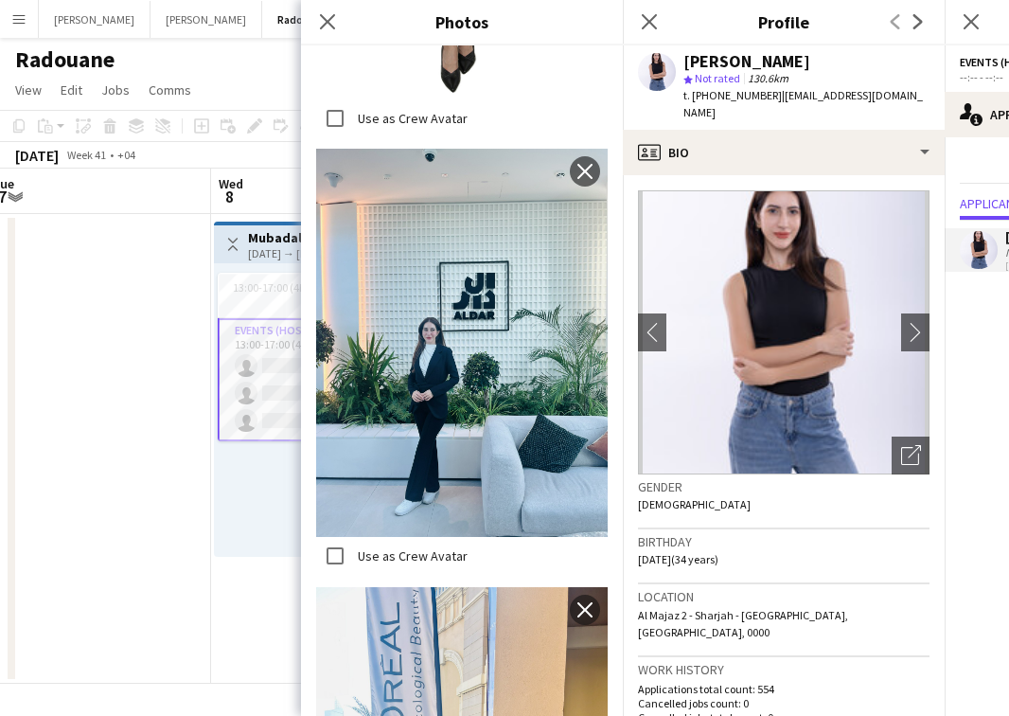
scroll to position [0, 0]
click at [329, 26] on icon "Close pop-in" at bounding box center [327, 21] width 18 height 18
